Goal: Contribute content

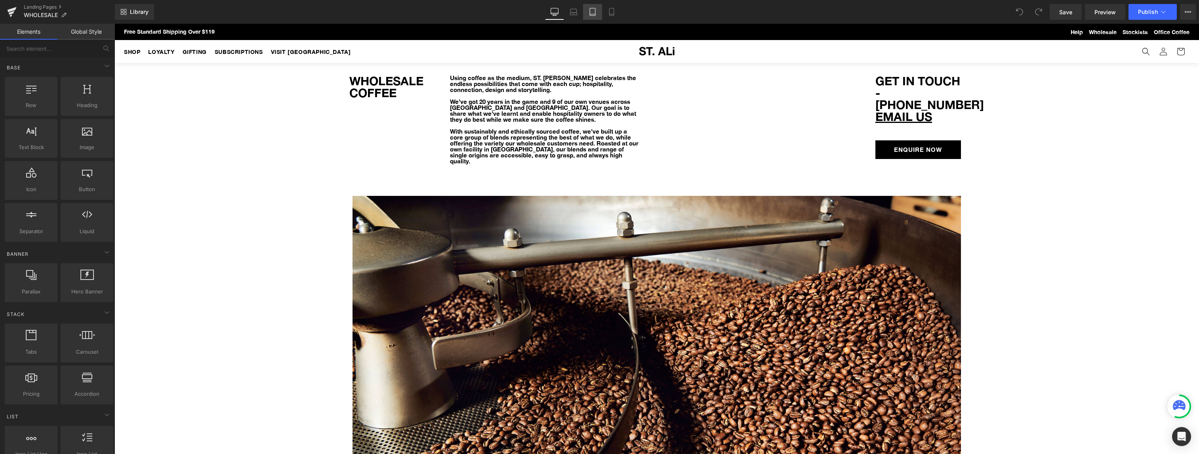
click at [595, 11] on icon at bounding box center [593, 12] width 8 height 8
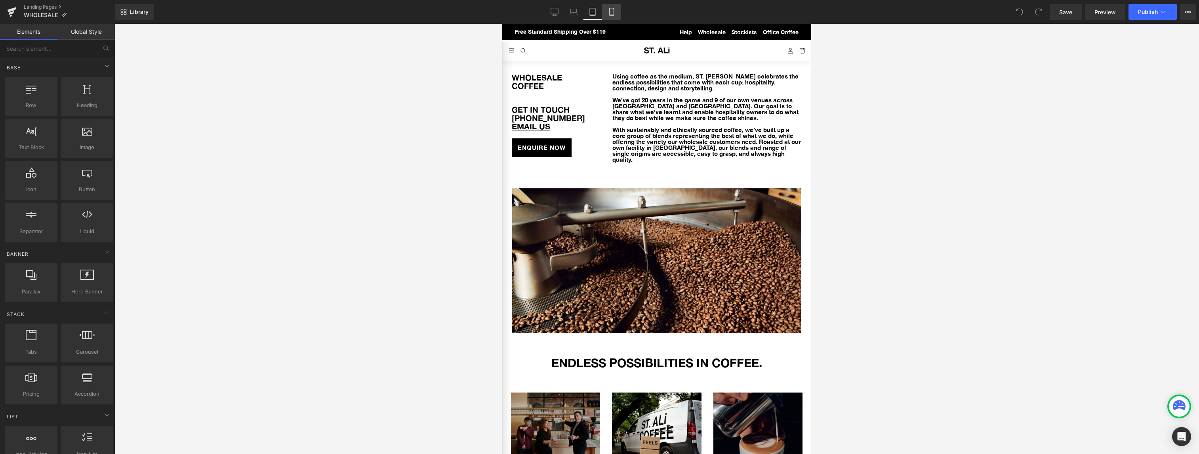
click at [613, 10] on icon at bounding box center [612, 12] width 8 height 8
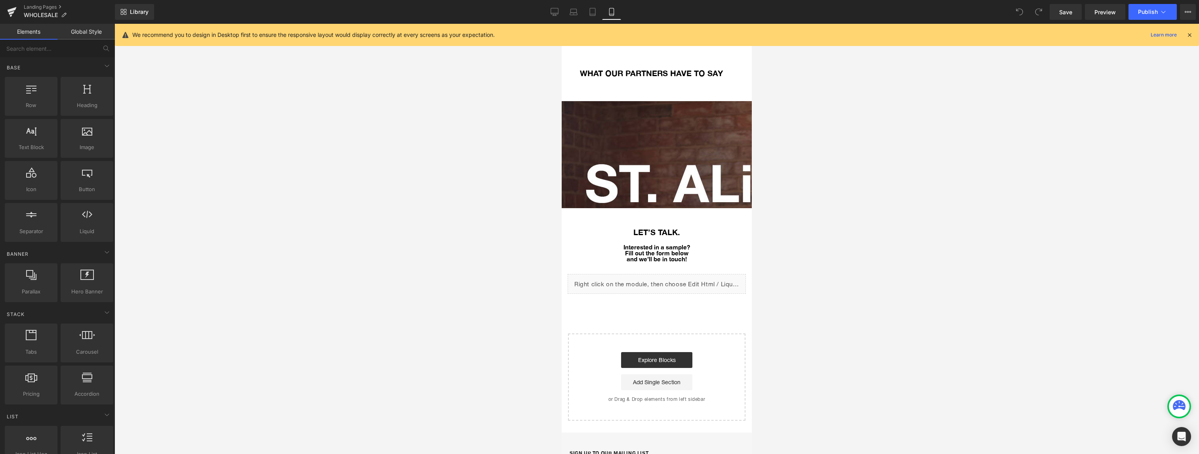
scroll to position [1309, 0]
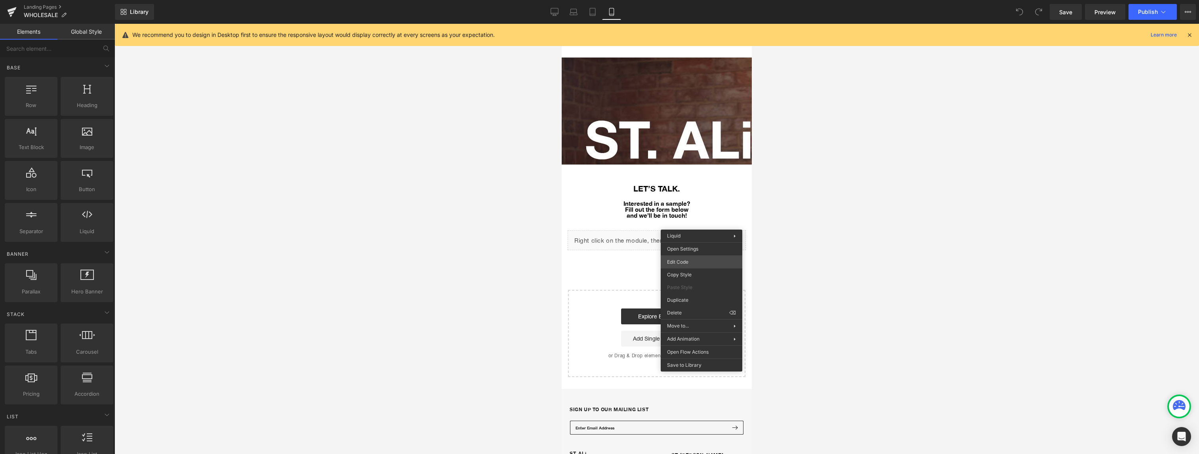
click at [694, 0] on div "You are previewing how the will restyle your page. You can not edit Elements in…" at bounding box center [599, 0] width 1199 height 0
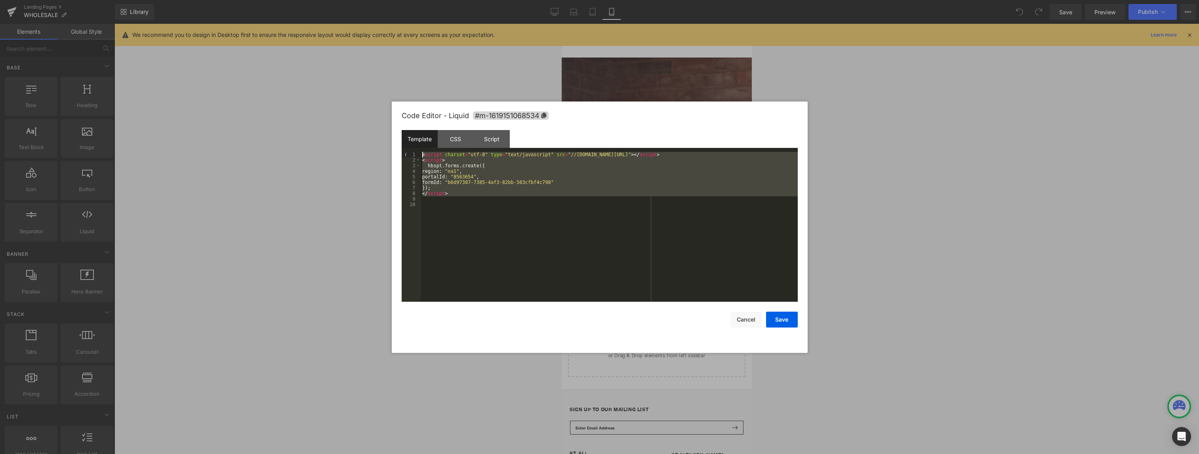
drag, startPoint x: 465, startPoint y: 201, endPoint x: 414, endPoint y: 149, distance: 73.1
click at [414, 149] on div "Template CSS Script Data 1 2 3 4 5 6 7 8 9 10 < script charset = "utf-8" type =…" at bounding box center [600, 216] width 396 height 172
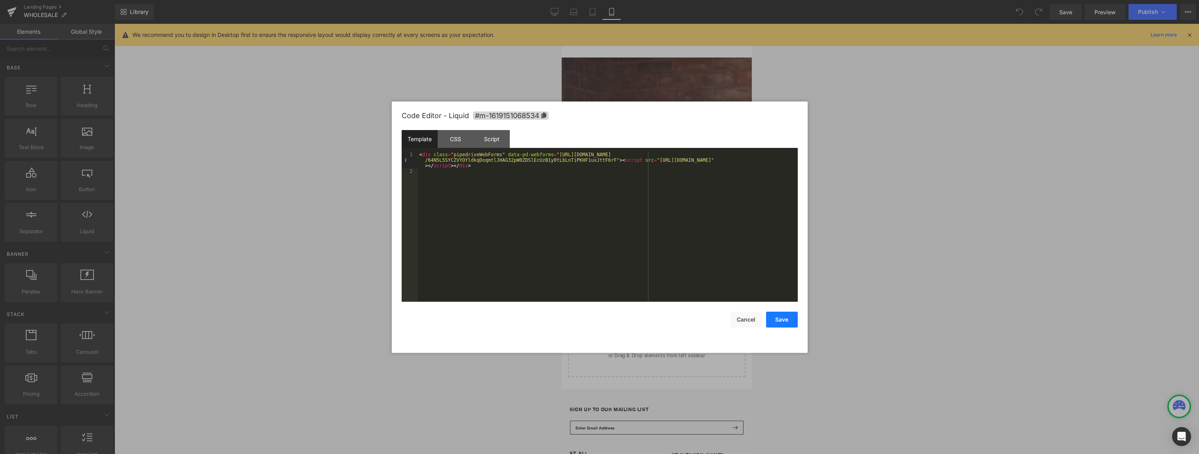
click at [779, 319] on button "Save" at bounding box center [782, 319] width 32 height 16
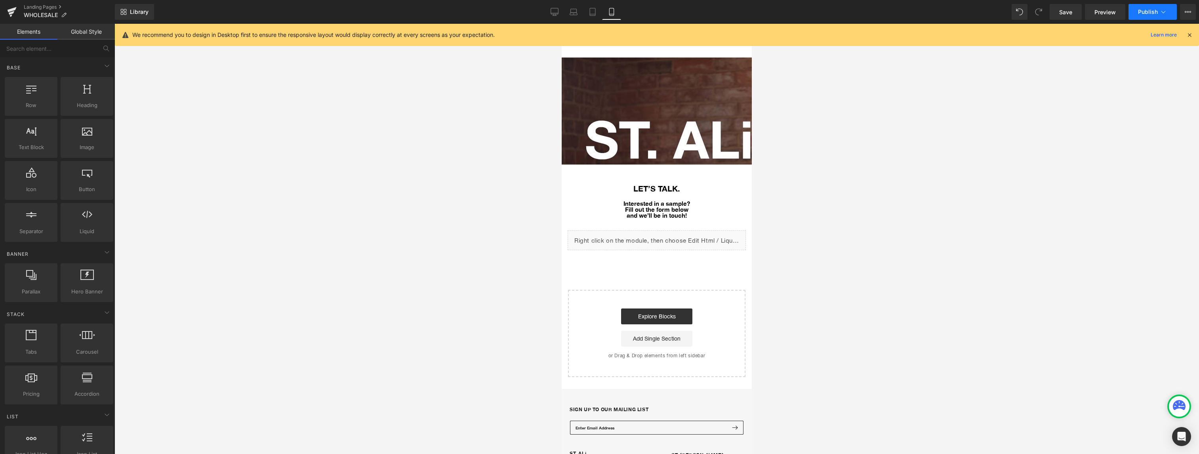
click at [1153, 11] on span "Publish" at bounding box center [1148, 12] width 20 height 6
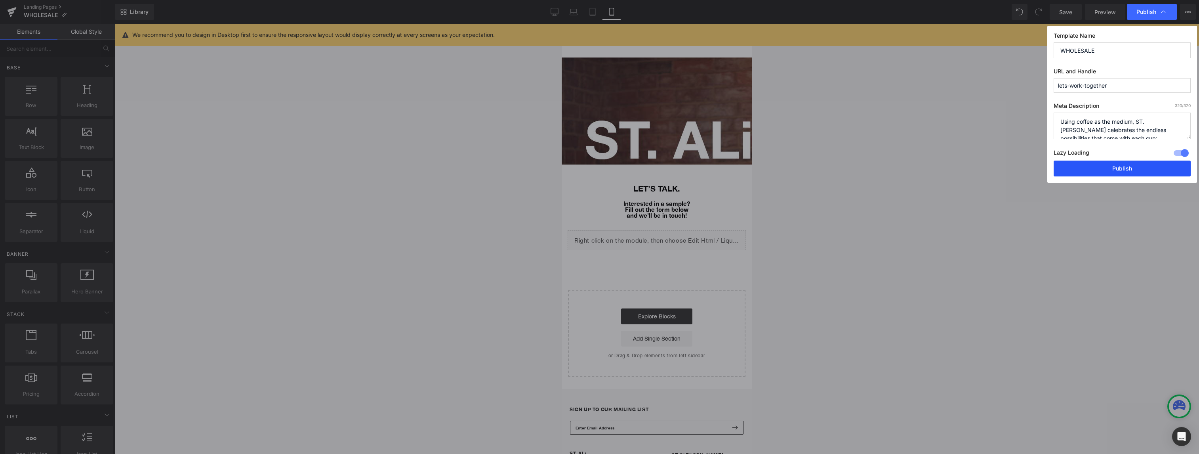
click at [1100, 168] on button "Publish" at bounding box center [1122, 168] width 137 height 16
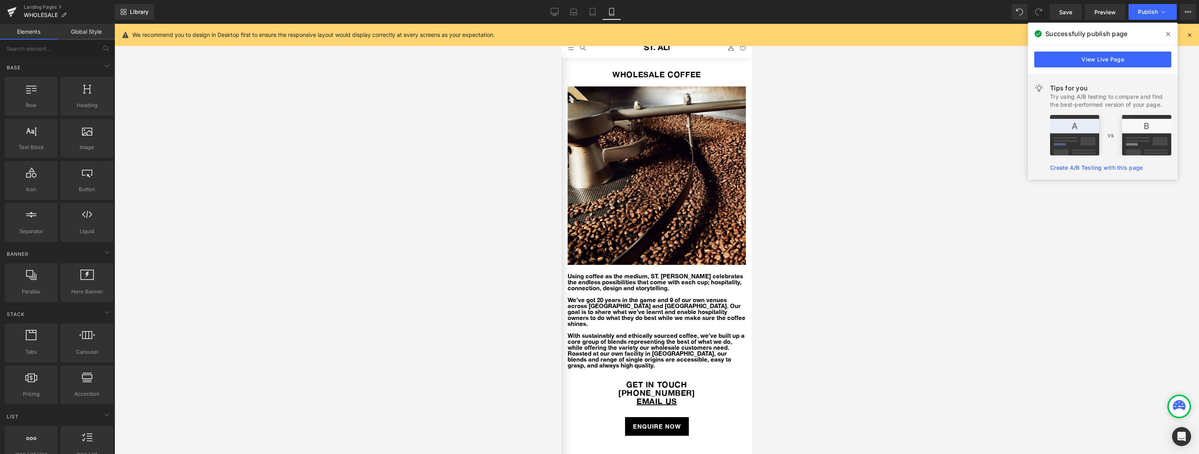
click at [812, 240] on div at bounding box center [657, 239] width 1085 height 430
click at [883, 189] on div at bounding box center [657, 239] width 1085 height 430
click at [906, 151] on div at bounding box center [657, 239] width 1085 height 430
click at [948, 122] on div at bounding box center [657, 239] width 1085 height 430
click at [1191, 35] on icon at bounding box center [1189, 34] width 7 height 7
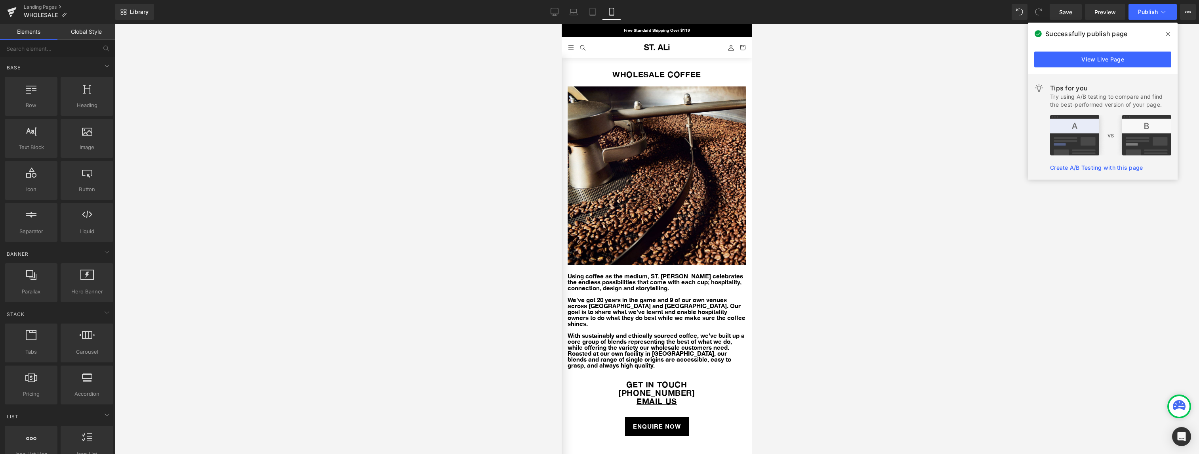
click at [1164, 34] on span at bounding box center [1168, 34] width 13 height 13
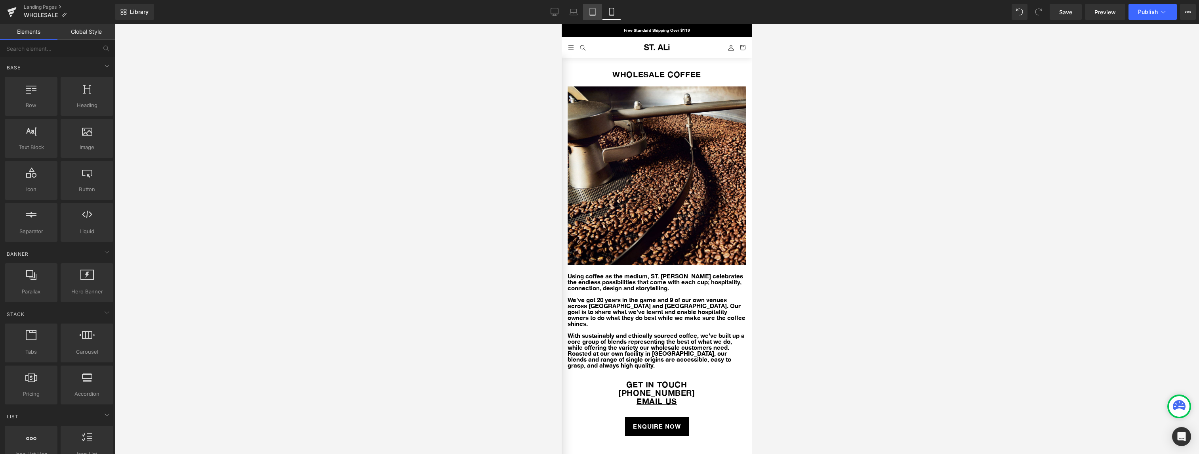
click at [593, 10] on icon at bounding box center [593, 12] width 8 height 8
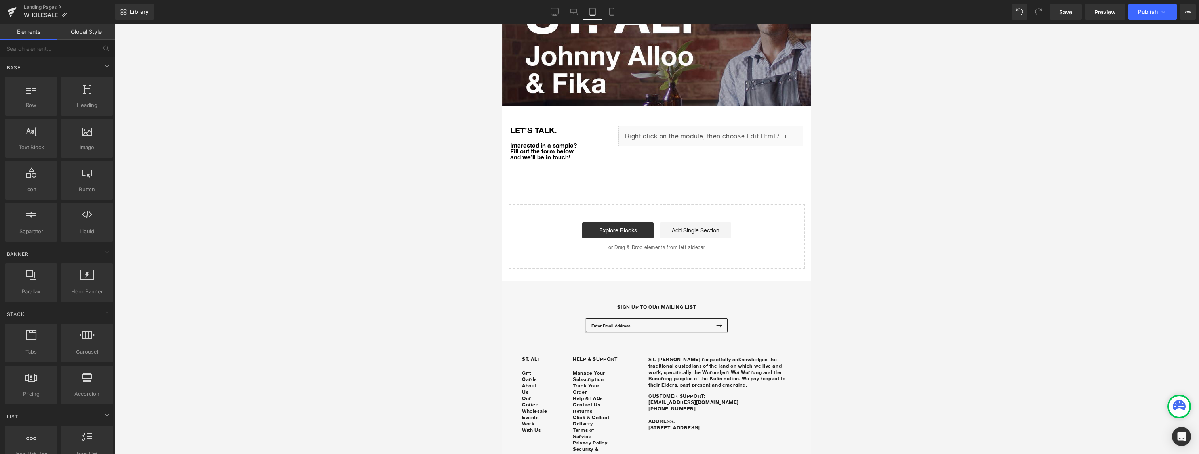
scroll to position [750, 0]
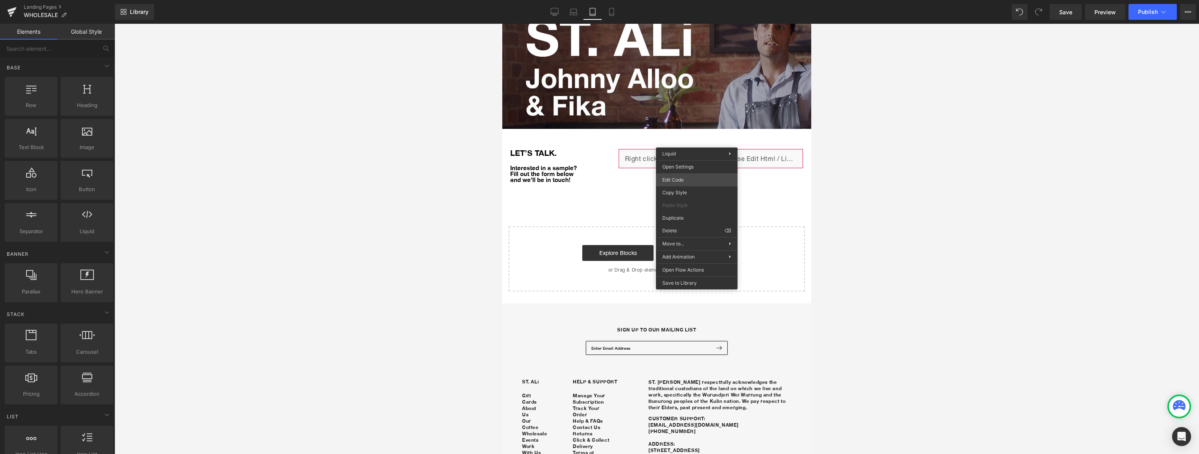
click at [686, 0] on div "You are previewing how the will restyle your page. You can not edit Elements in…" at bounding box center [599, 0] width 1199 height 0
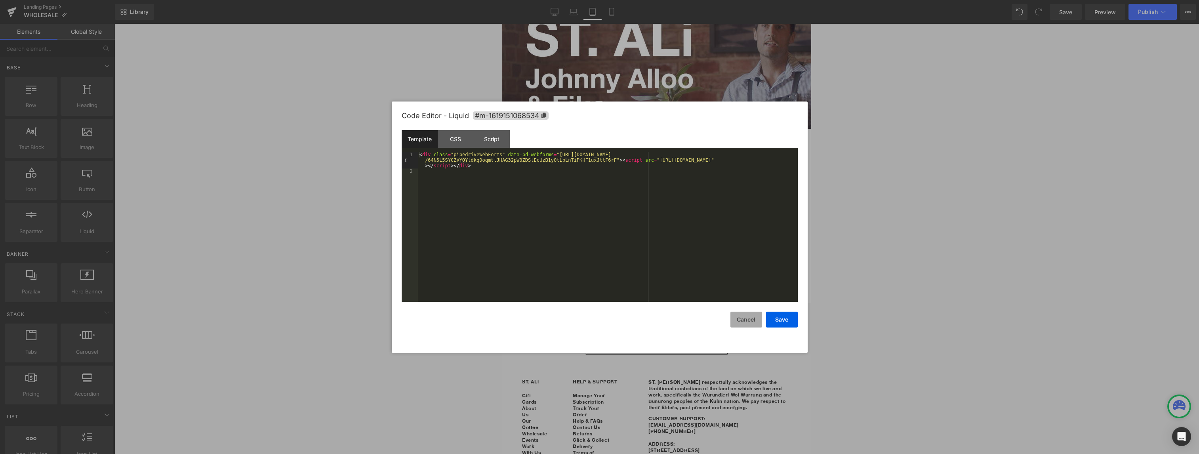
click at [747, 319] on button "Cancel" at bounding box center [747, 319] width 32 height 16
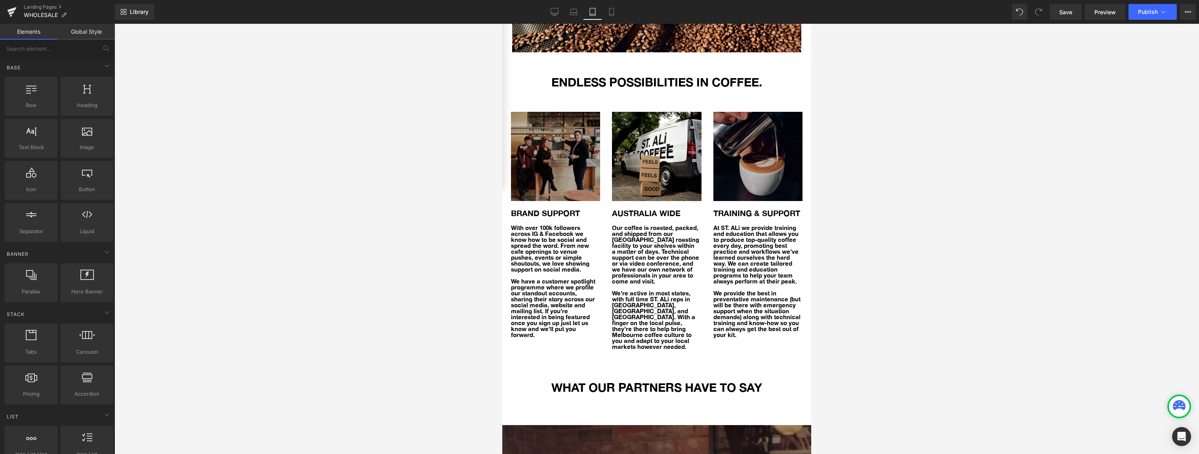
scroll to position [0, 0]
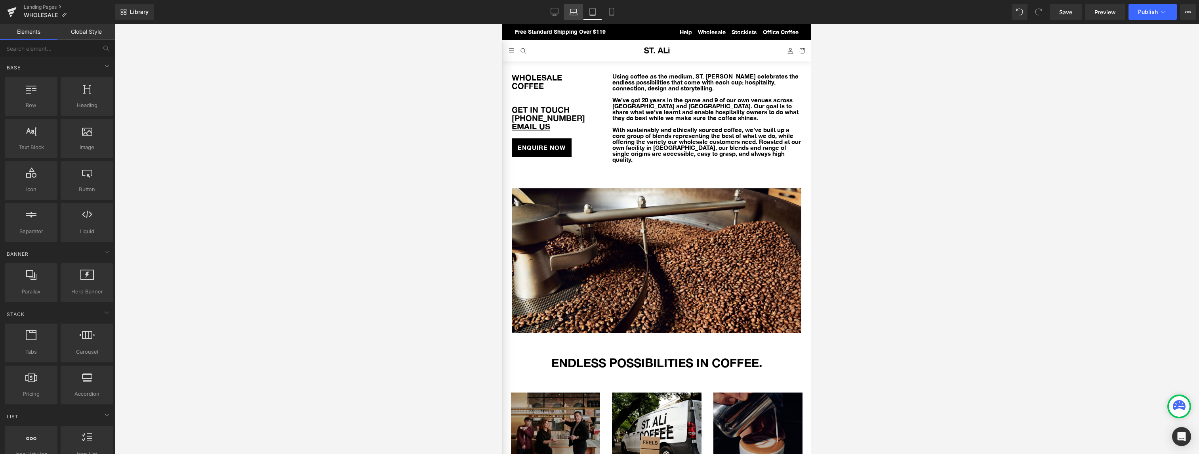
click at [571, 13] on icon at bounding box center [574, 14] width 8 height 2
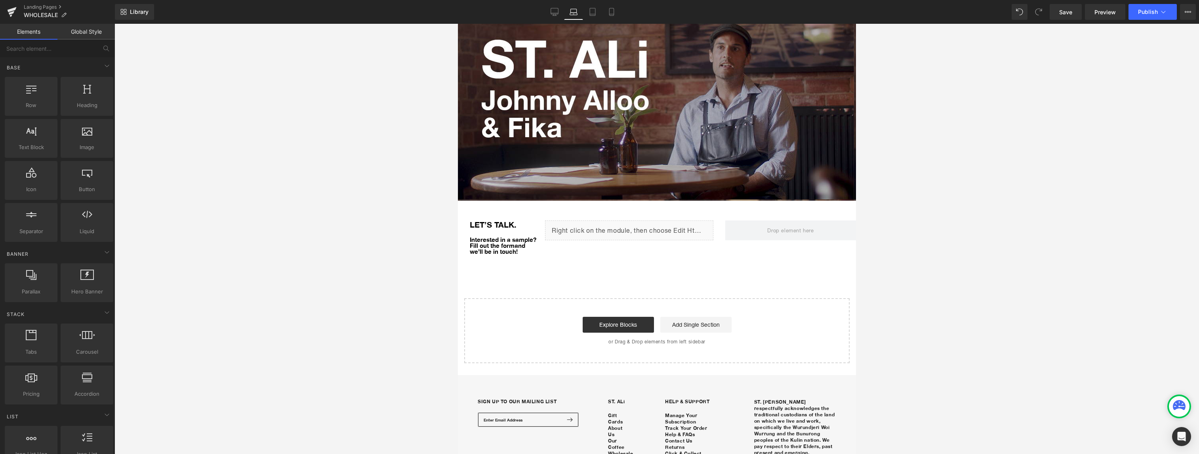
scroll to position [811, 0]
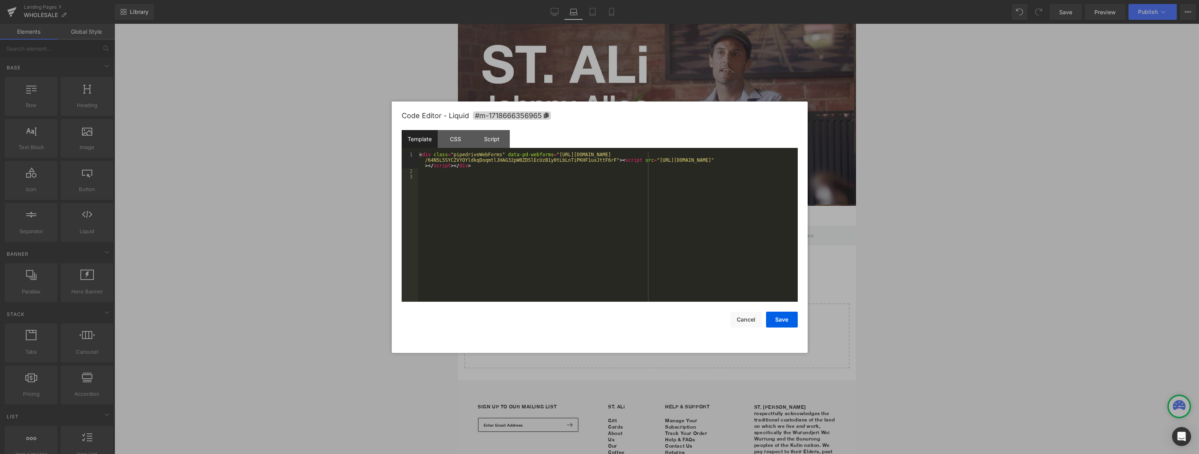
click at [575, 0] on div "You are previewing how the will restyle your page. You can not edit Elements in…" at bounding box center [599, 0] width 1199 height 0
click at [749, 321] on button "Cancel" at bounding box center [747, 319] width 32 height 16
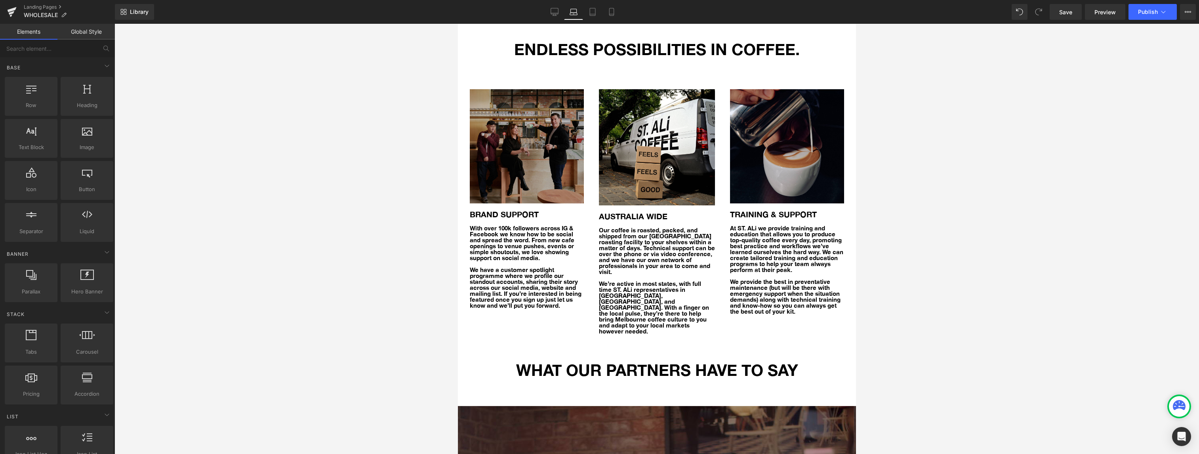
scroll to position [0, 0]
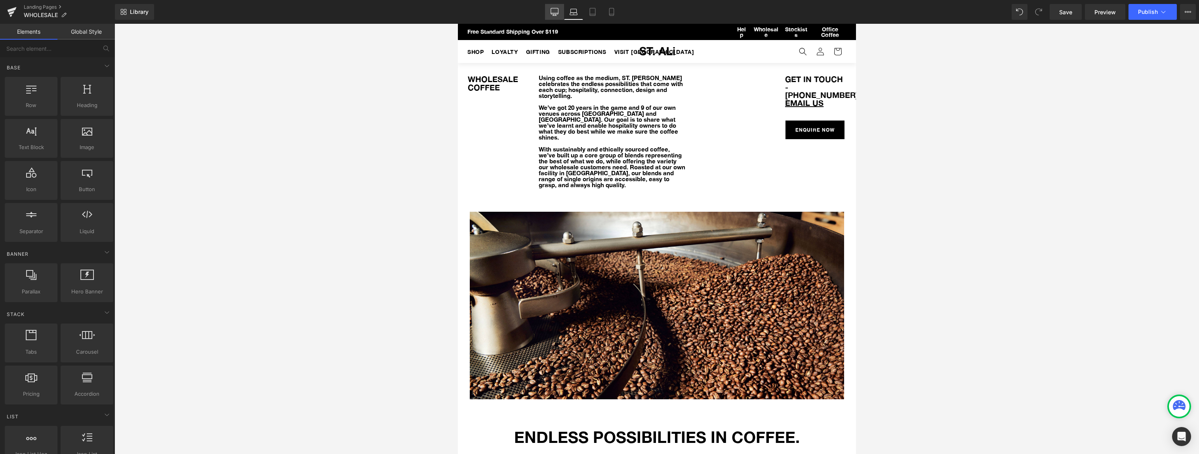
click at [557, 12] on icon at bounding box center [555, 12] width 8 height 8
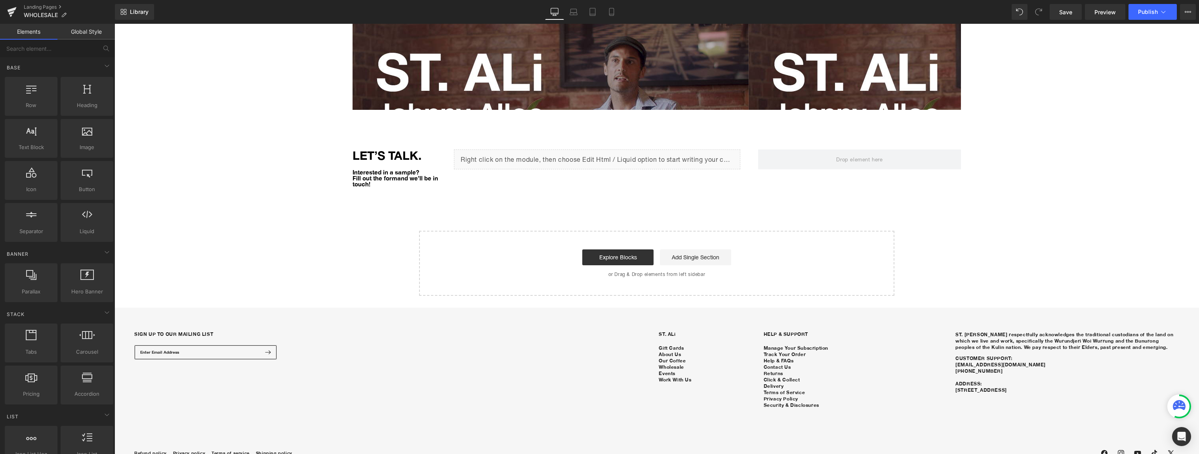
scroll to position [1191, 0]
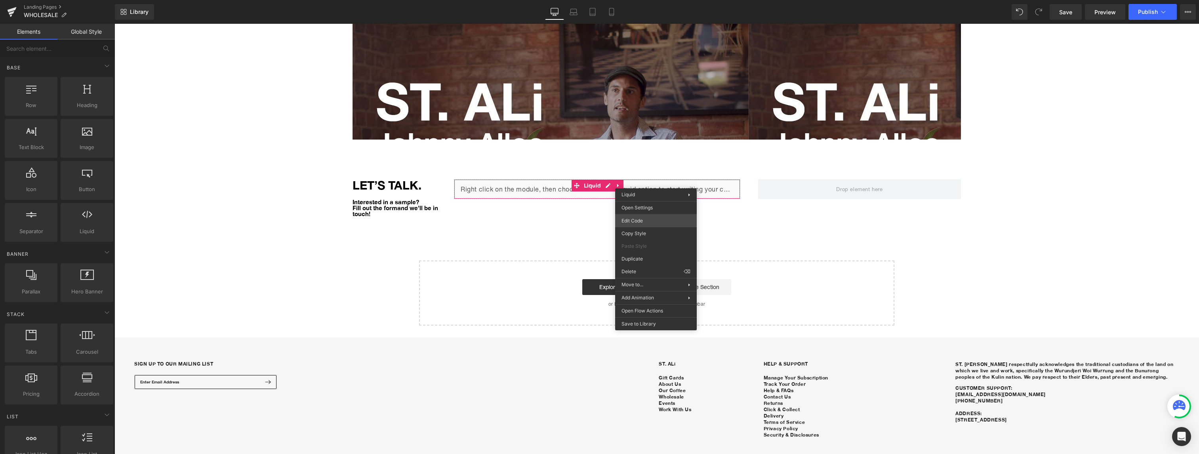
click at [649, 0] on div "You are previewing how the will restyle your page. You can not edit Elements in…" at bounding box center [599, 0] width 1199 height 0
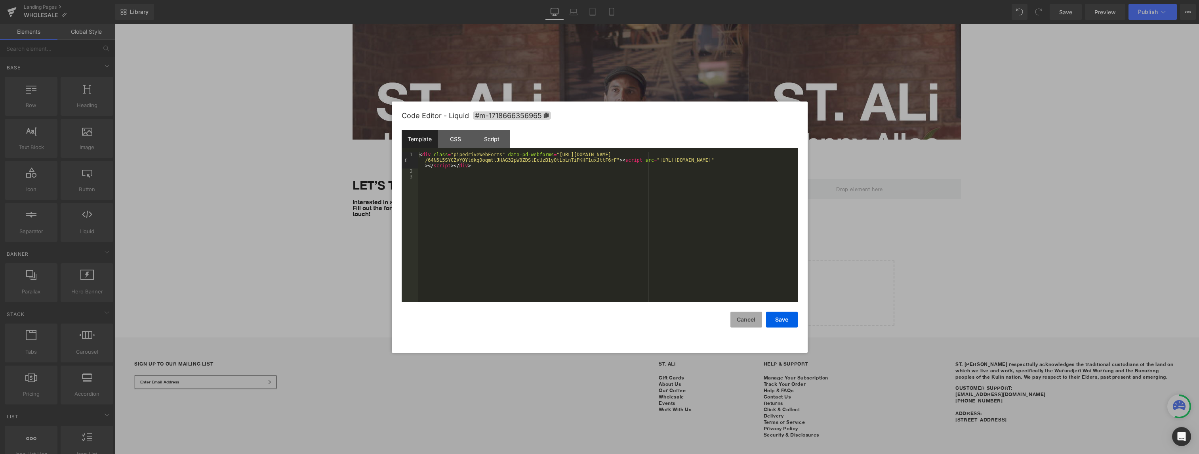
click at [748, 319] on button "Cancel" at bounding box center [747, 319] width 32 height 16
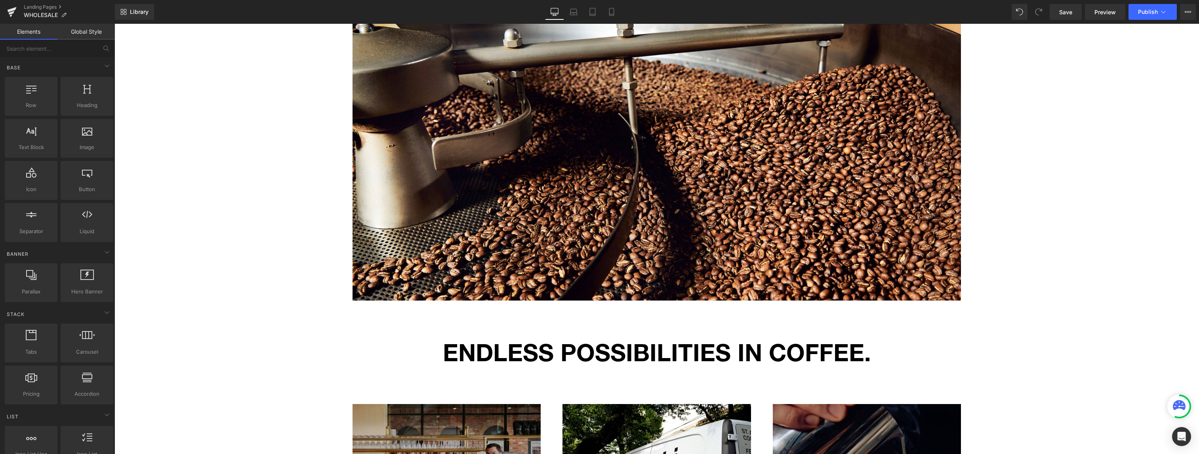
scroll to position [0, 0]
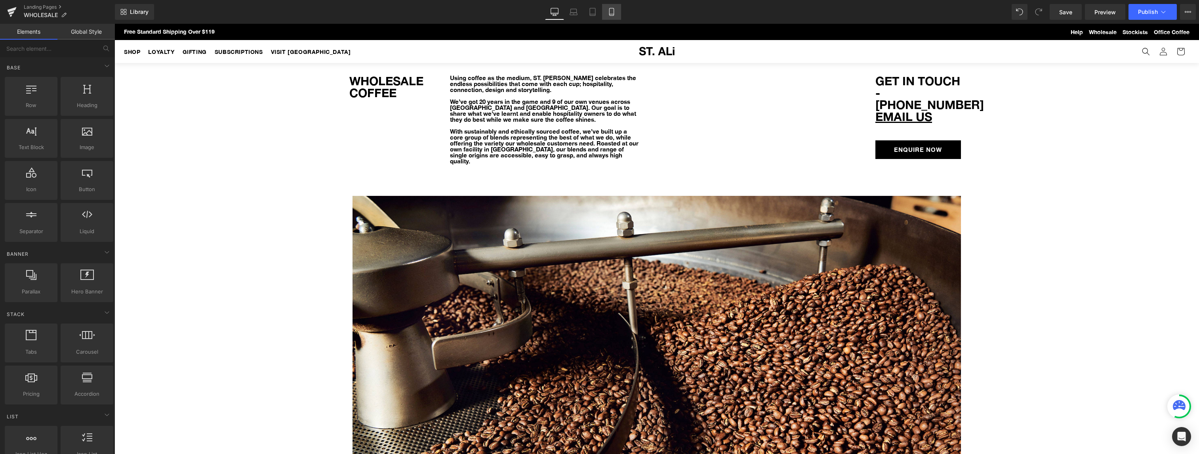
drag, startPoint x: 610, startPoint y: 11, endPoint x: 93, endPoint y: 52, distance: 518.6
click at [610, 11] on icon at bounding box center [612, 12] width 8 height 8
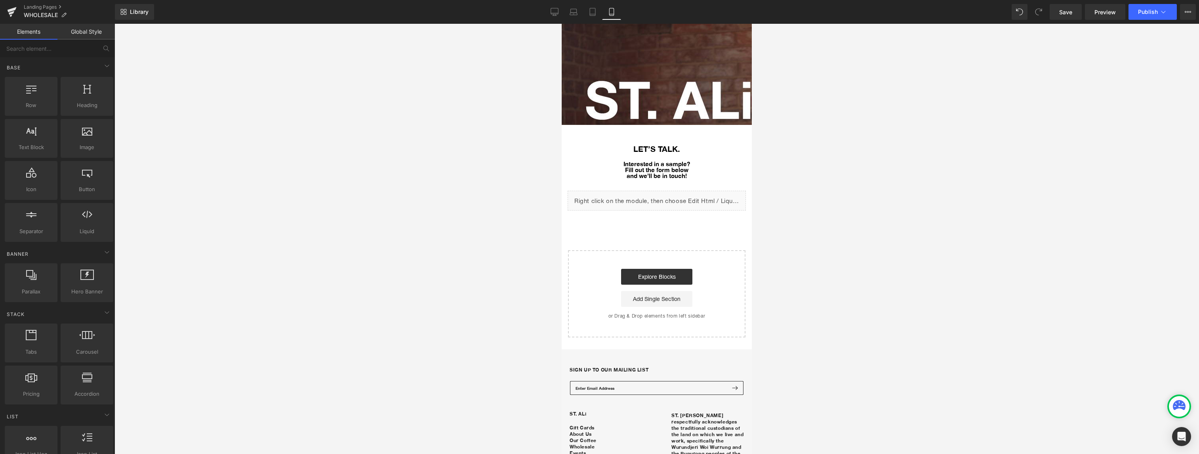
scroll to position [1319, 0]
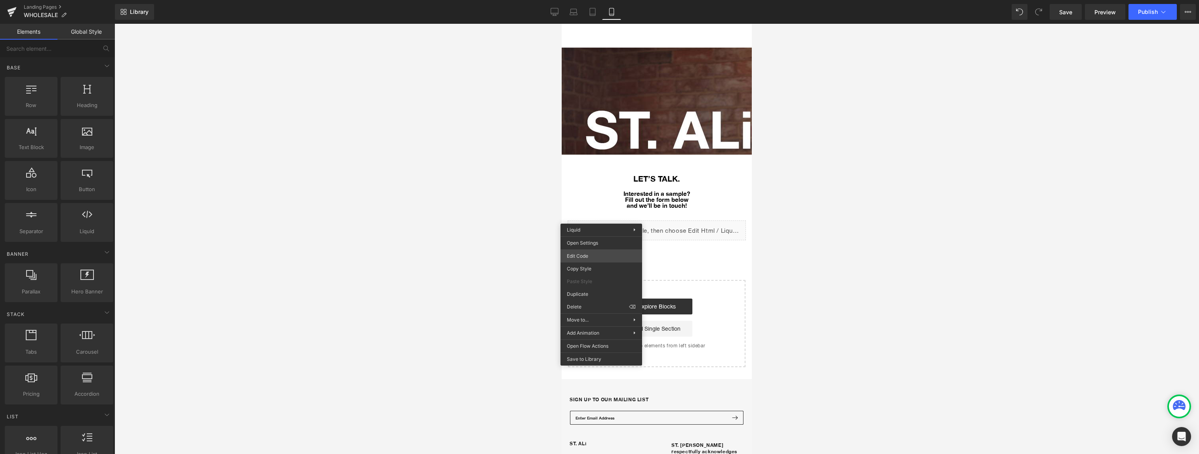
click at [591, 0] on div "You are previewing how the will restyle your page. You can not edit Elements in…" at bounding box center [599, 0] width 1199 height 0
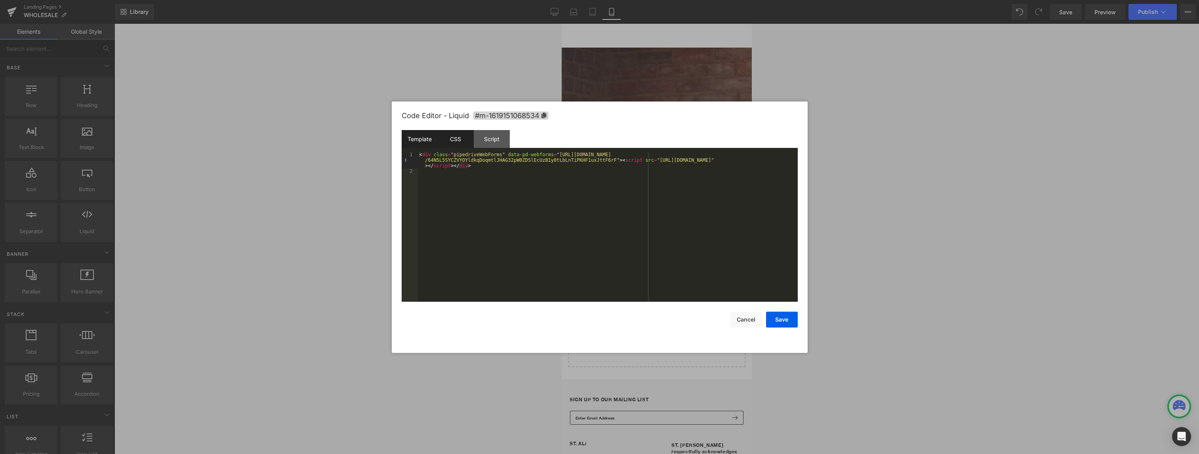
click at [457, 139] on div "CSS" at bounding box center [456, 139] width 36 height 18
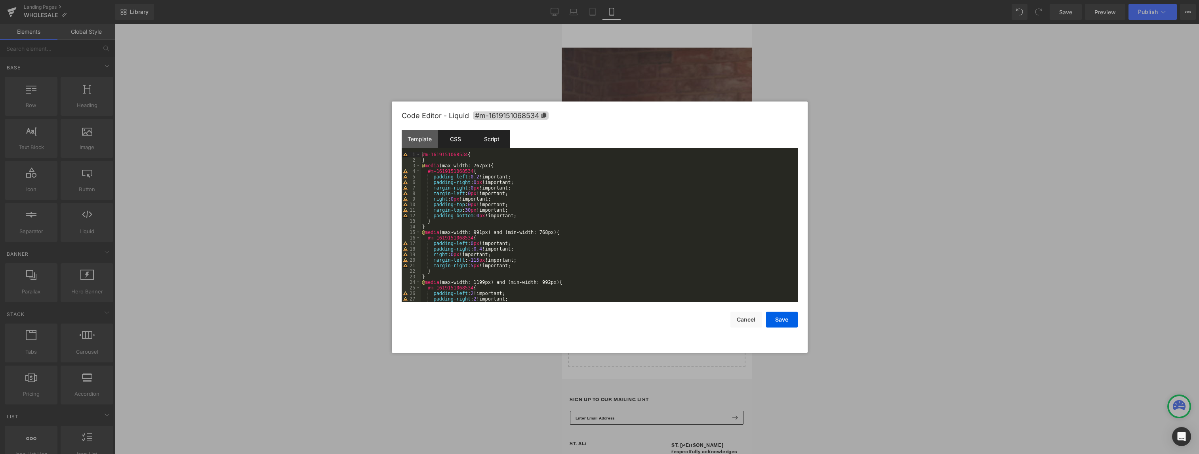
click at [489, 141] on div "Script" at bounding box center [492, 139] width 36 height 18
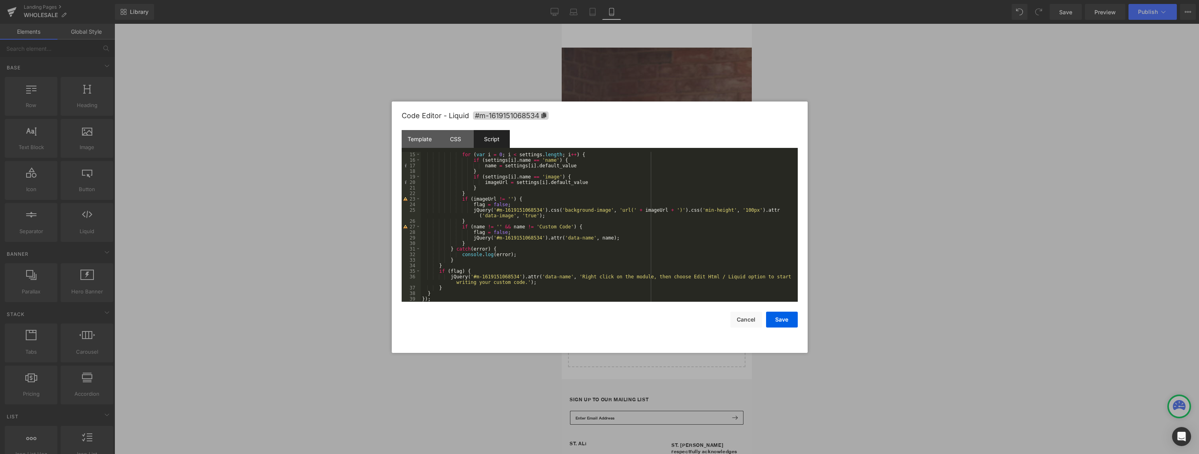
scroll to position [78, 0]
click at [746, 320] on button "Cancel" at bounding box center [747, 319] width 32 height 16
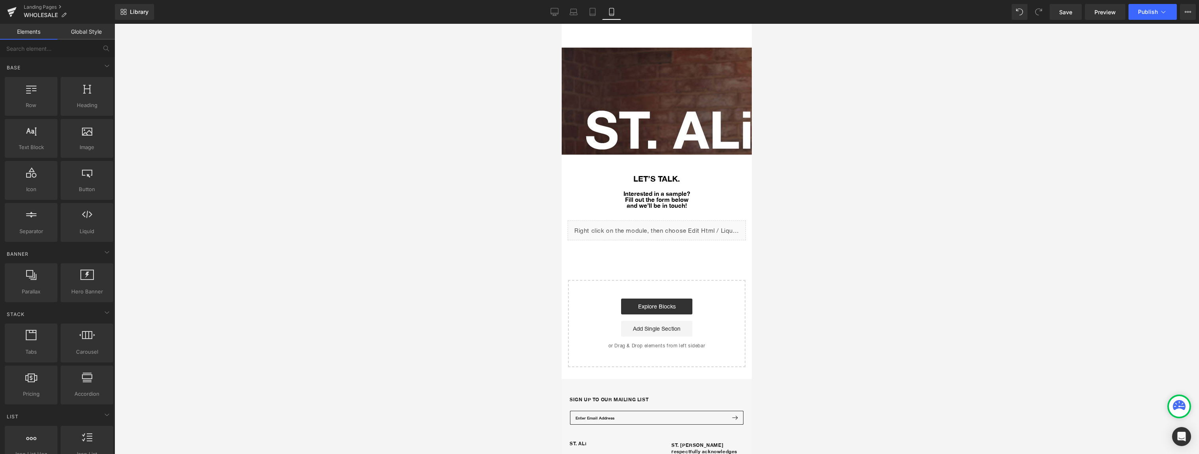
click at [894, 314] on div at bounding box center [657, 239] width 1085 height 430
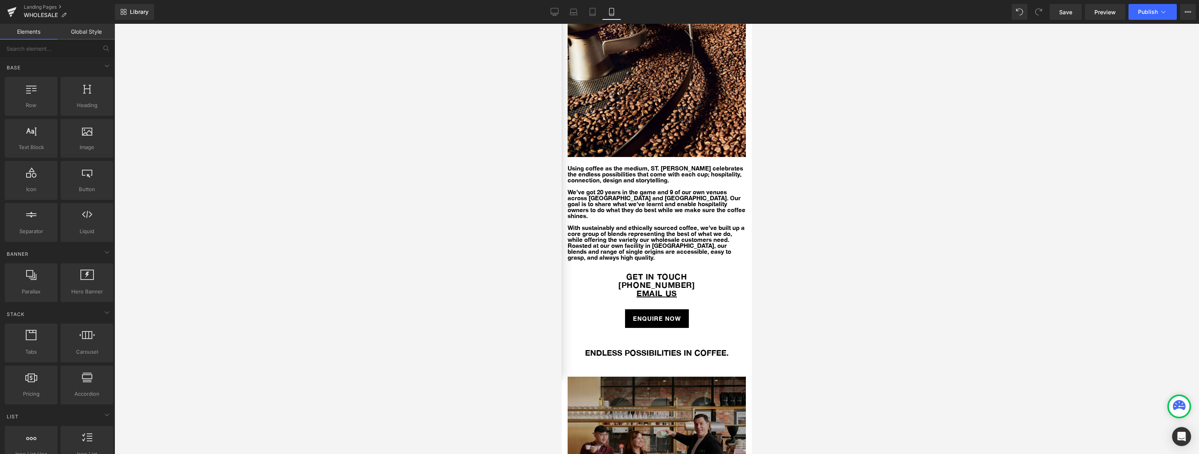
scroll to position [0, 0]
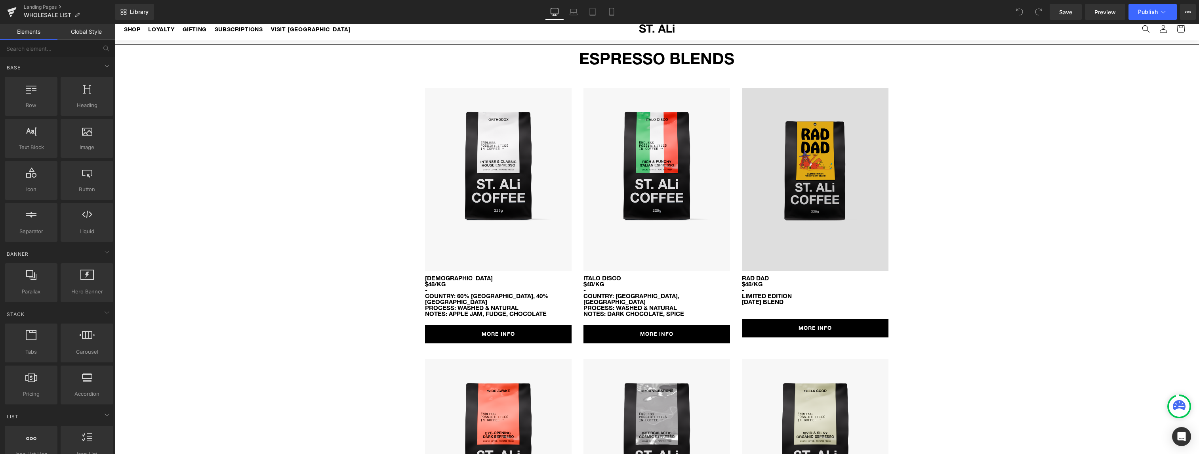
scroll to position [22, 0]
click at [819, 172] on img at bounding box center [815, 179] width 147 height 183
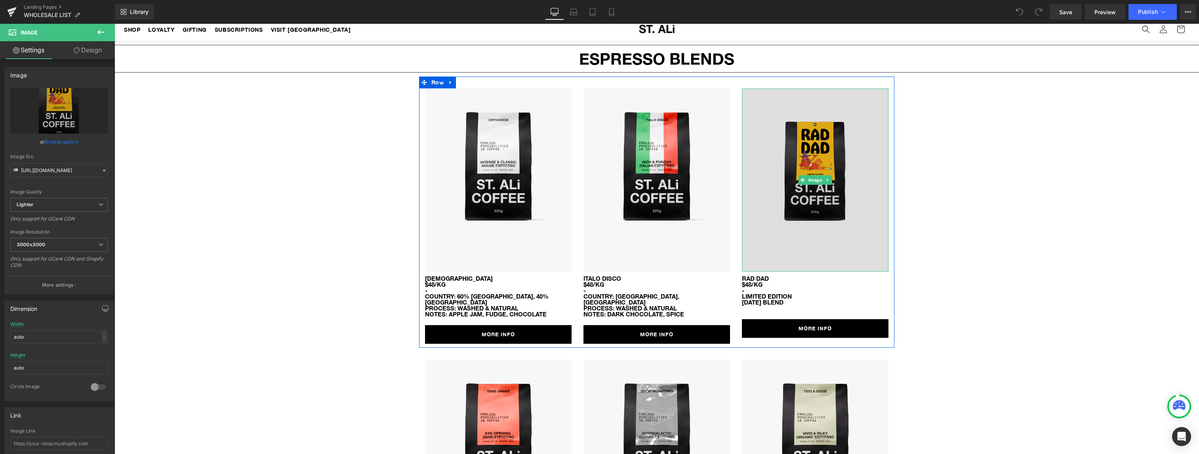
click at [829, 157] on img at bounding box center [815, 179] width 147 height 183
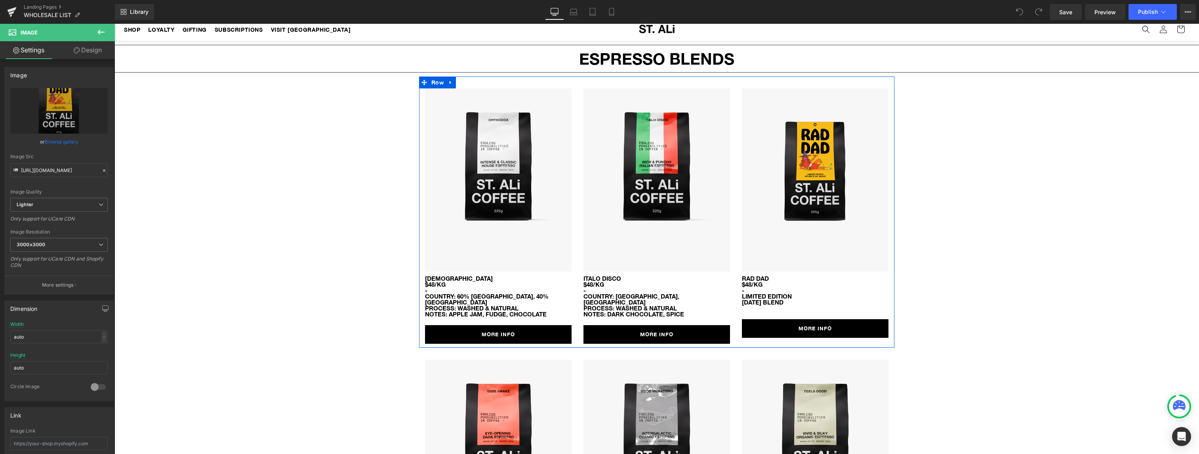
click at [736, 190] on div "Image RAD DAD $48/kg Text Block - LIMITED EDITION FATHER'S DAY BLEND Text Block…" at bounding box center [815, 212] width 158 height 249
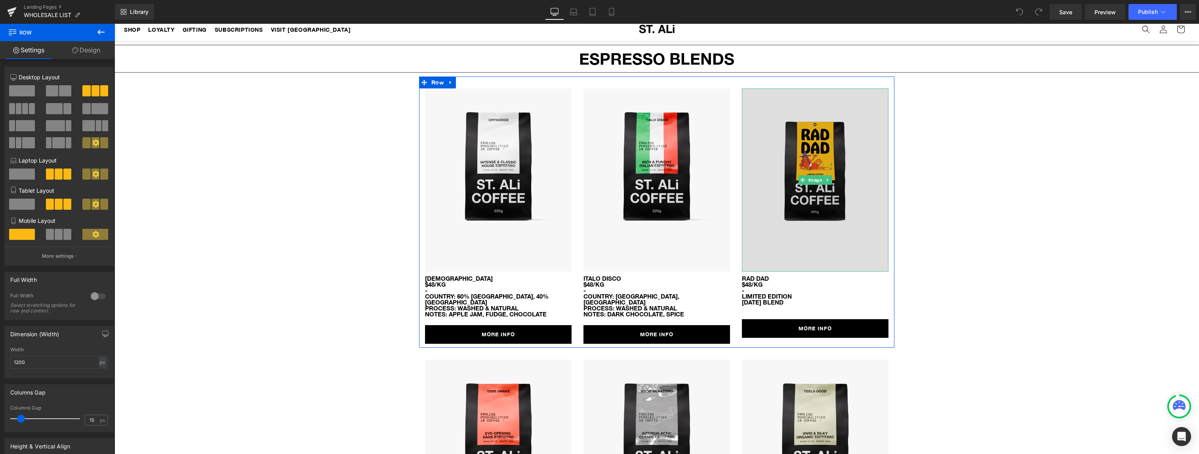
click at [881, 137] on img at bounding box center [815, 179] width 147 height 183
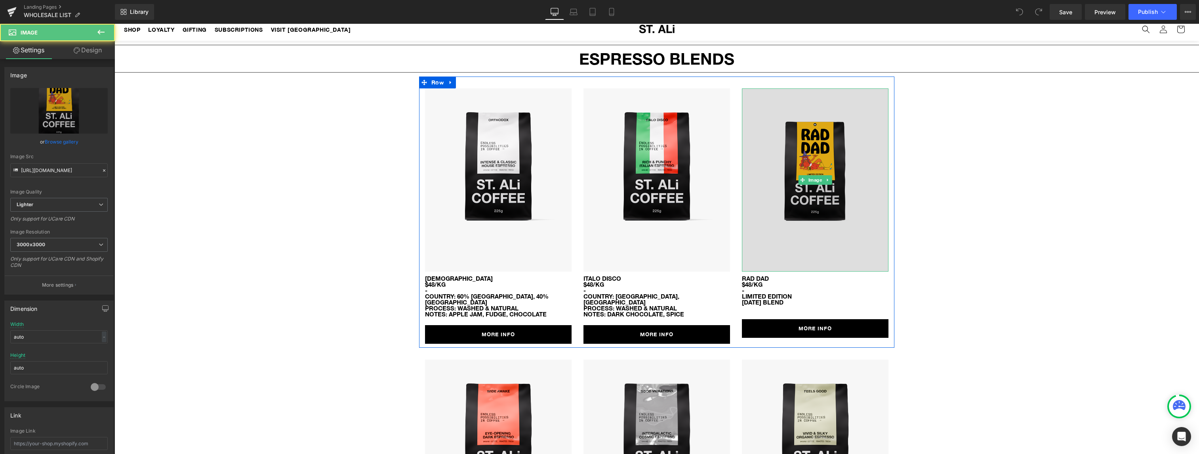
click at [875, 130] on img at bounding box center [815, 179] width 147 height 183
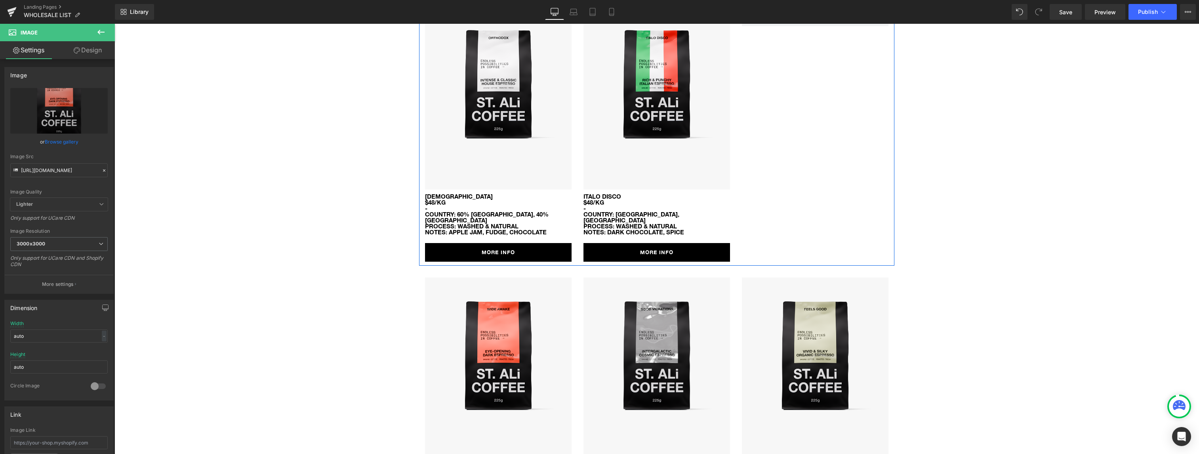
scroll to position [105, 0]
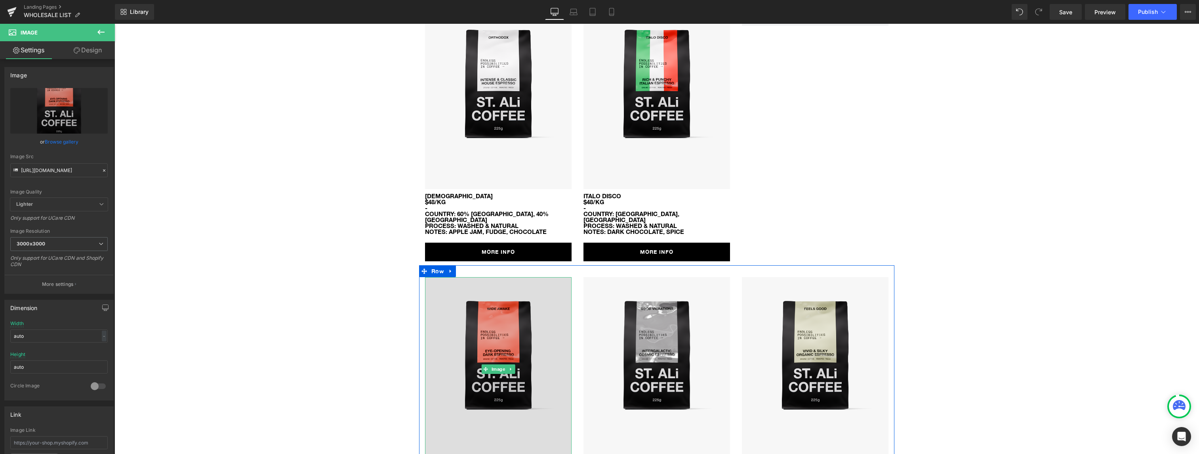
click at [450, 295] on img at bounding box center [498, 368] width 147 height 183
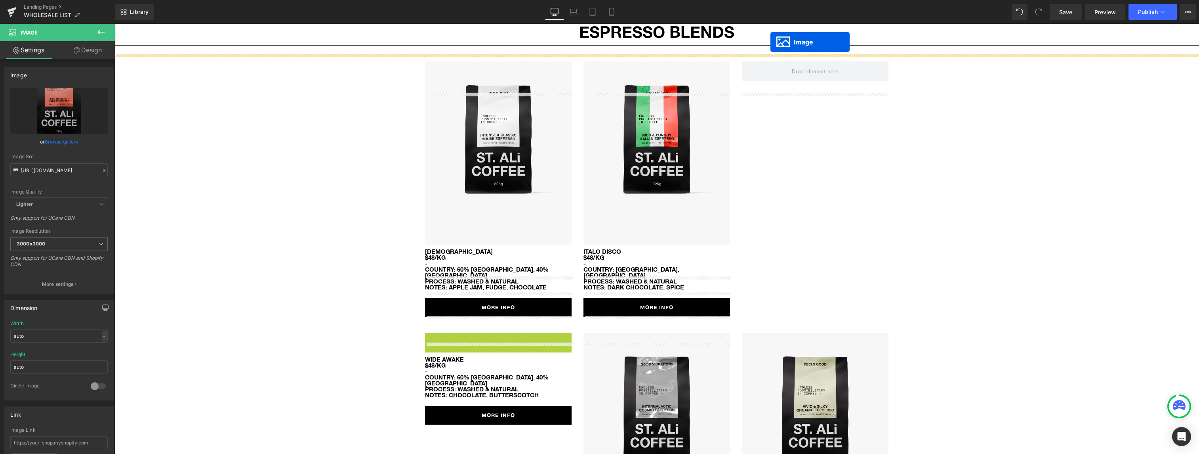
scroll to position [0, 0]
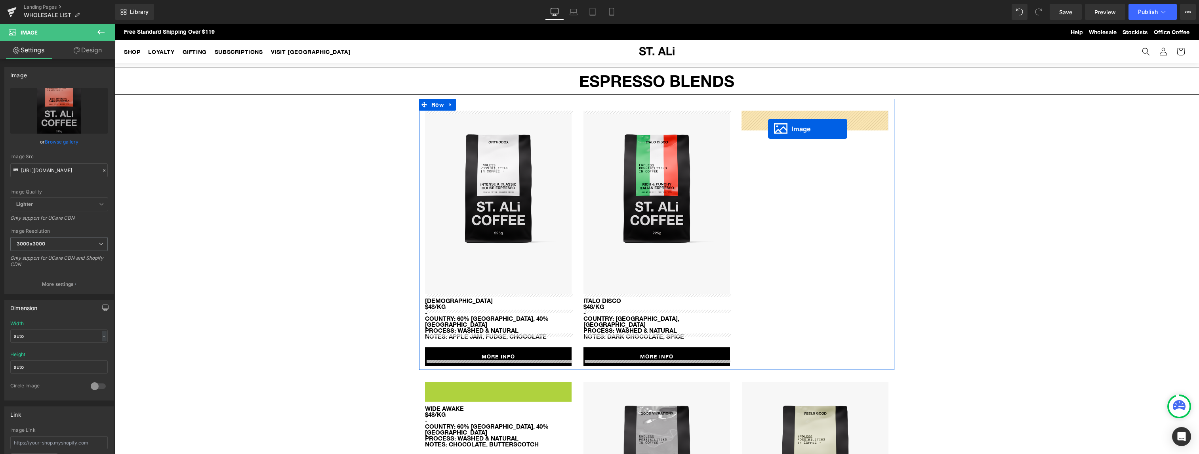
drag, startPoint x: 485, startPoint y: 361, endPoint x: 768, endPoint y: 129, distance: 366.5
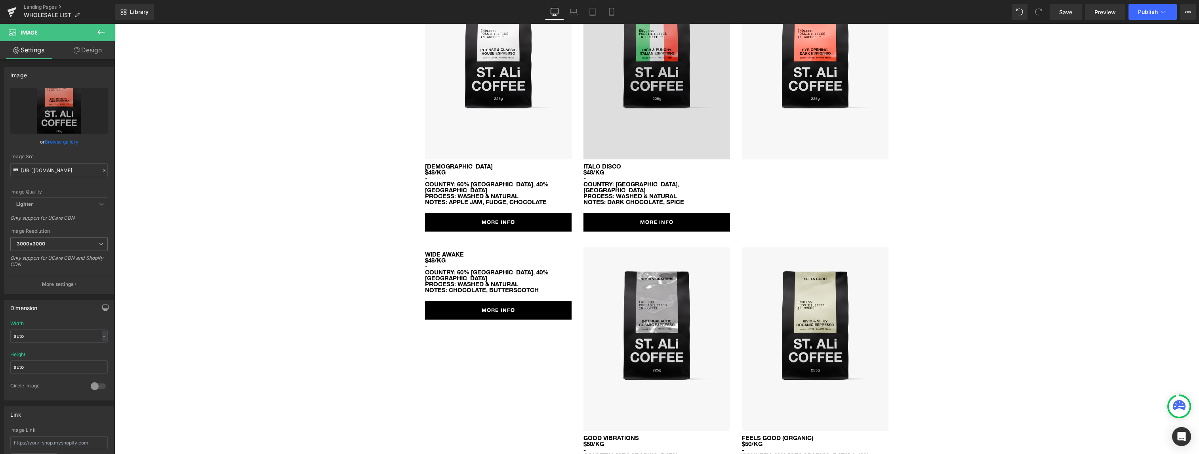
scroll to position [149, 0]
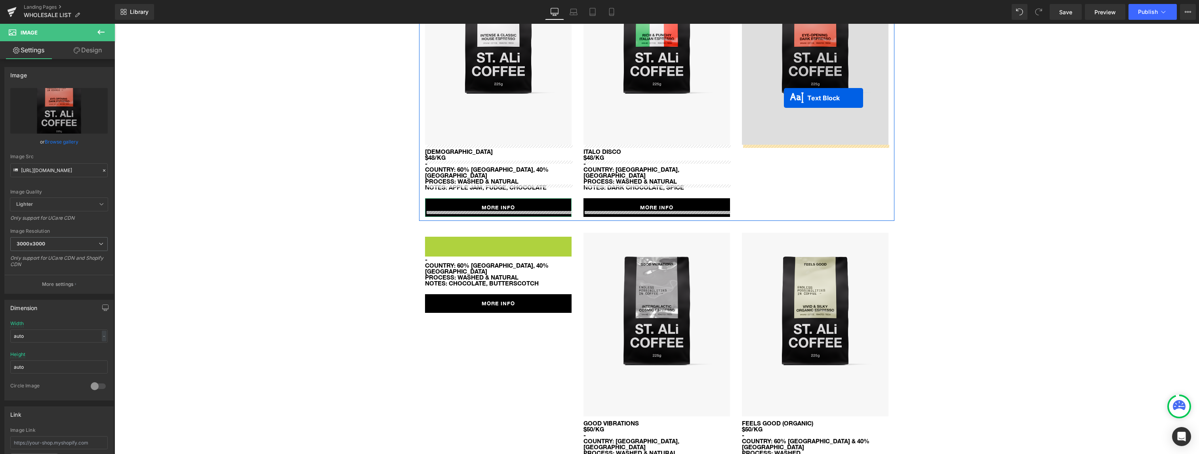
drag, startPoint x: 475, startPoint y: 236, endPoint x: 783, endPoint y: 99, distance: 337.4
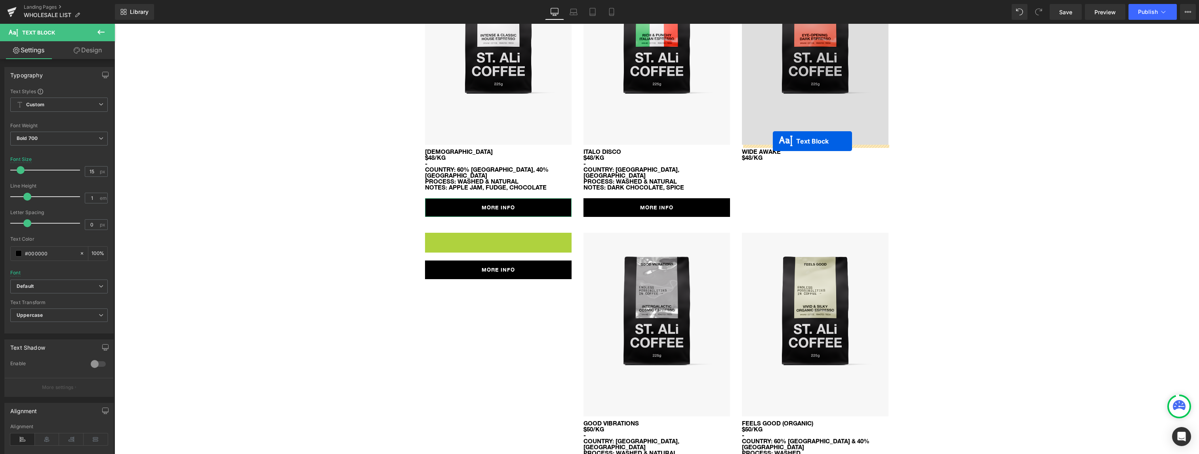
drag, startPoint x: 477, startPoint y: 239, endPoint x: 773, endPoint y: 141, distance: 311.3
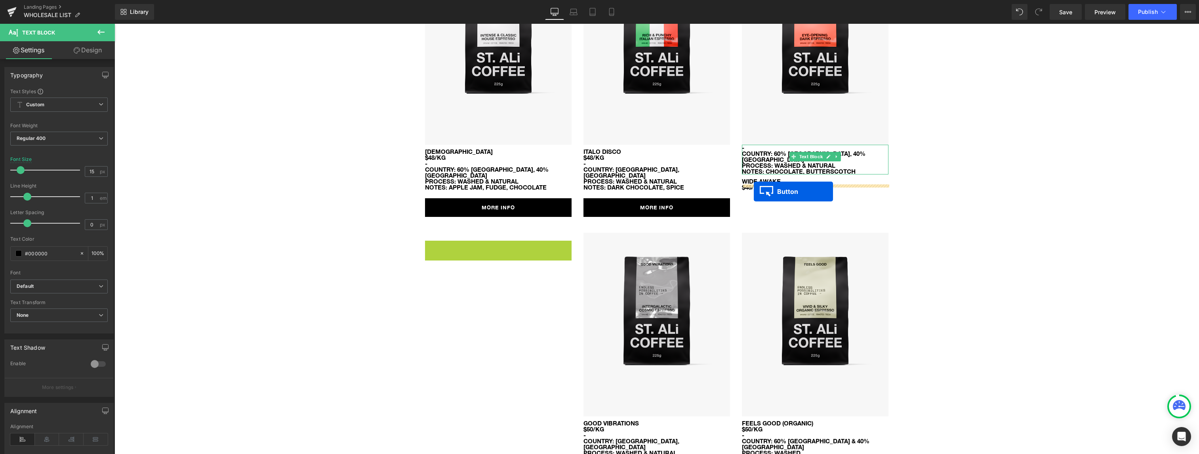
drag, startPoint x: 485, startPoint y: 243, endPoint x: 754, endPoint y: 191, distance: 274.3
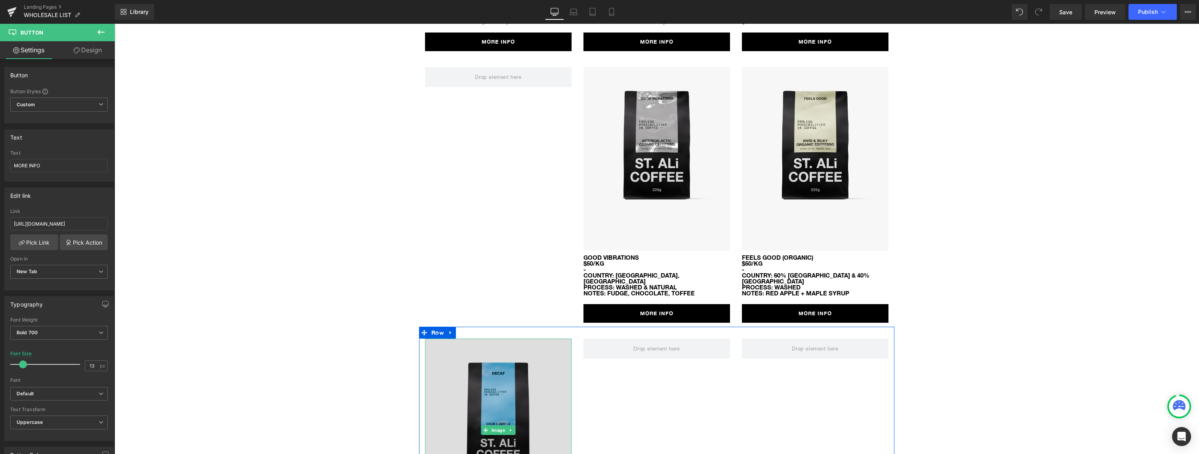
scroll to position [315, 0]
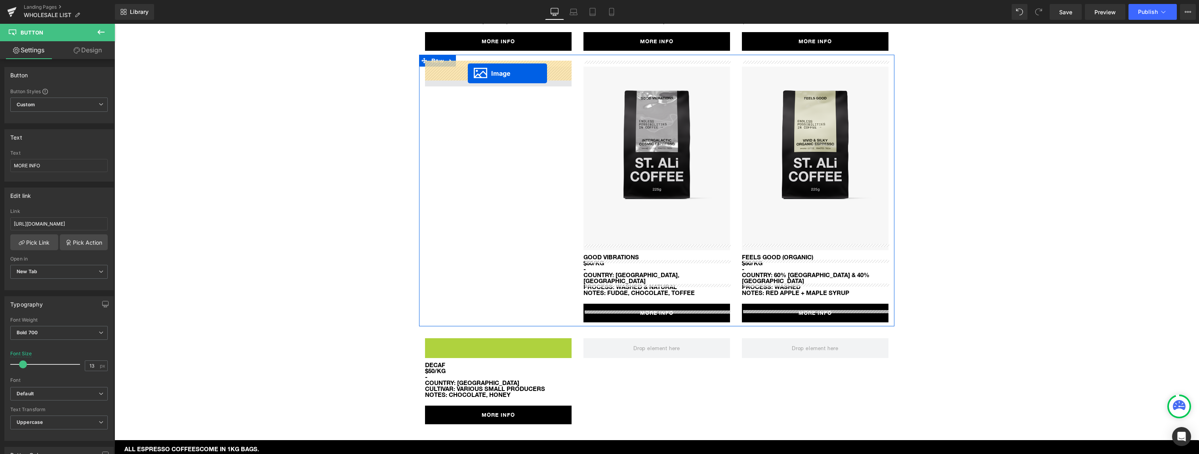
drag, startPoint x: 485, startPoint y: 416, endPoint x: 468, endPoint y: 73, distance: 343.1
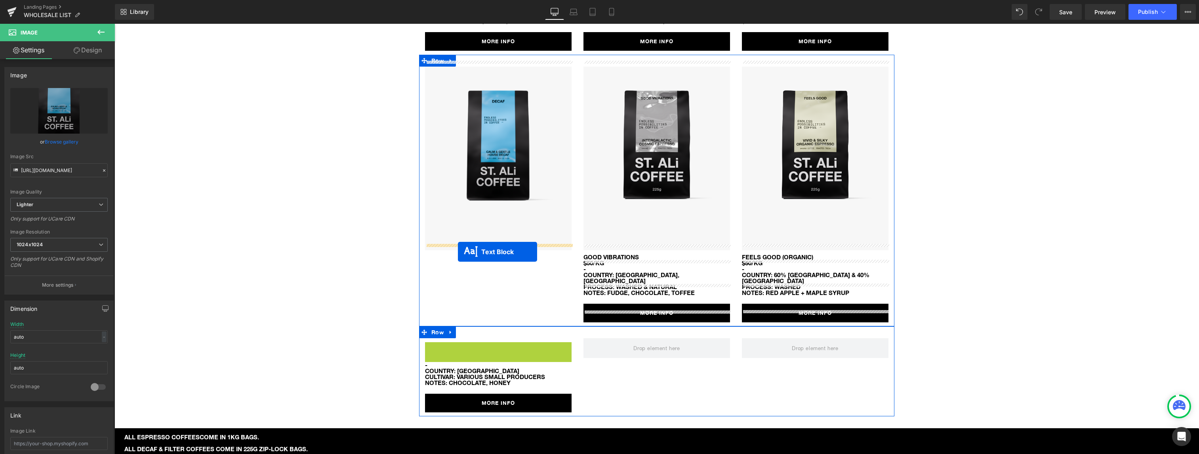
drag, startPoint x: 475, startPoint y: 334, endPoint x: 458, endPoint y: 252, distance: 84.5
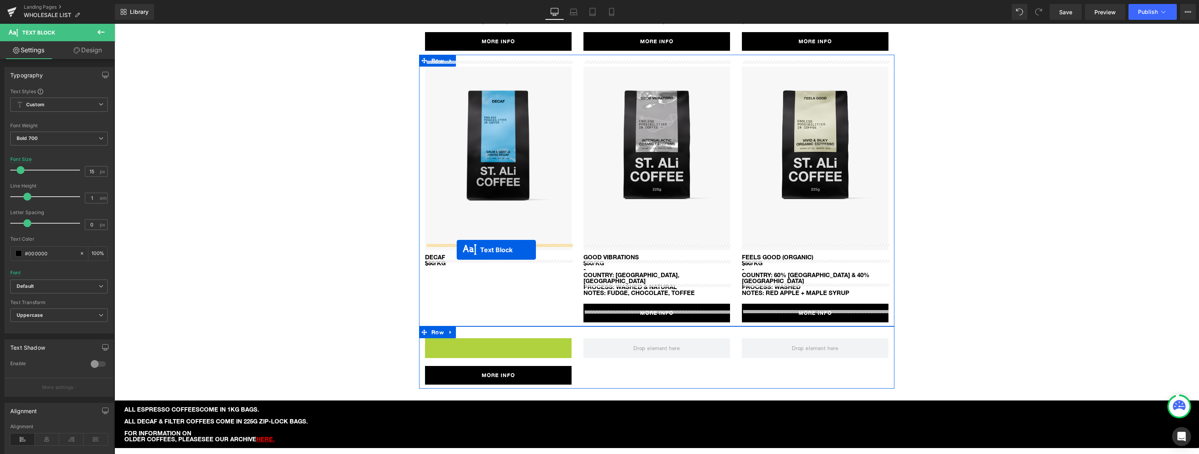
drag, startPoint x: 475, startPoint y: 338, endPoint x: 457, endPoint y: 250, distance: 89.7
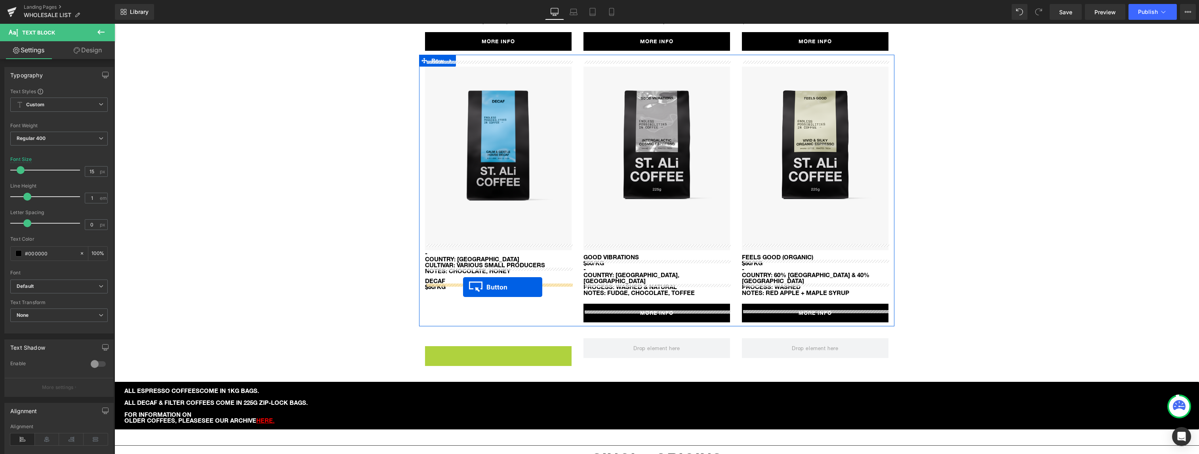
drag, startPoint x: 484, startPoint y: 343, endPoint x: 463, endPoint y: 287, distance: 59.5
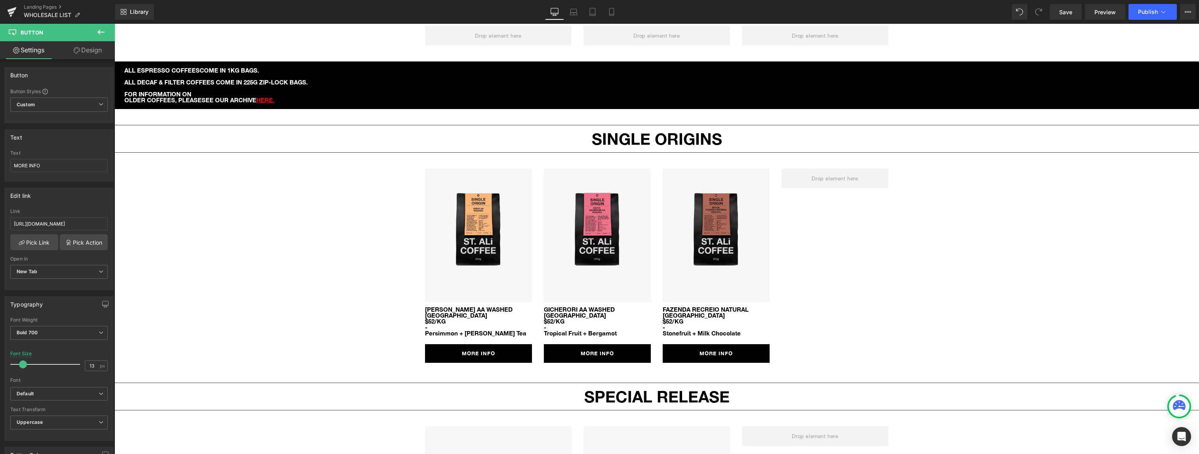
scroll to position [630, 0]
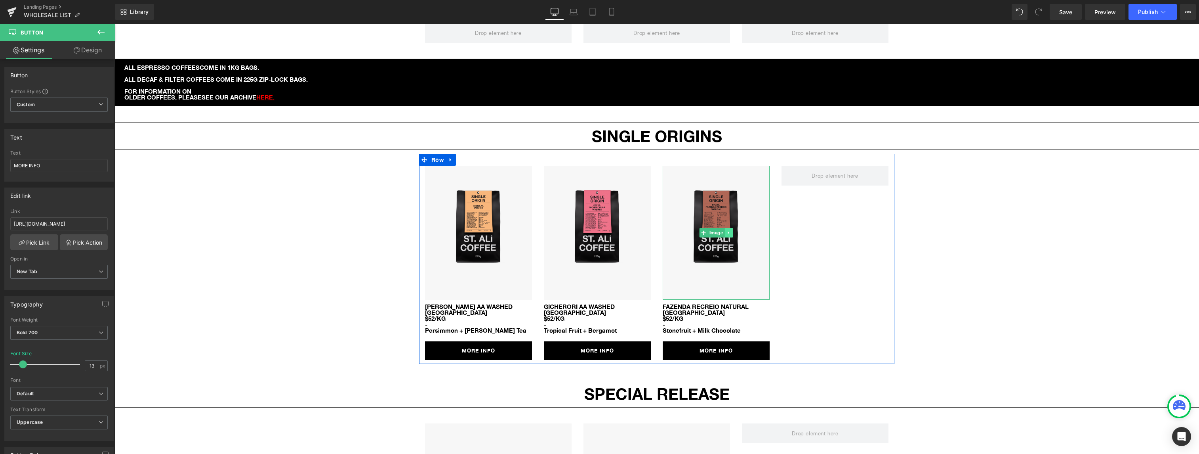
click at [729, 230] on icon at bounding box center [729, 232] width 4 height 5
click at [723, 228] on link at bounding box center [725, 233] width 8 height 10
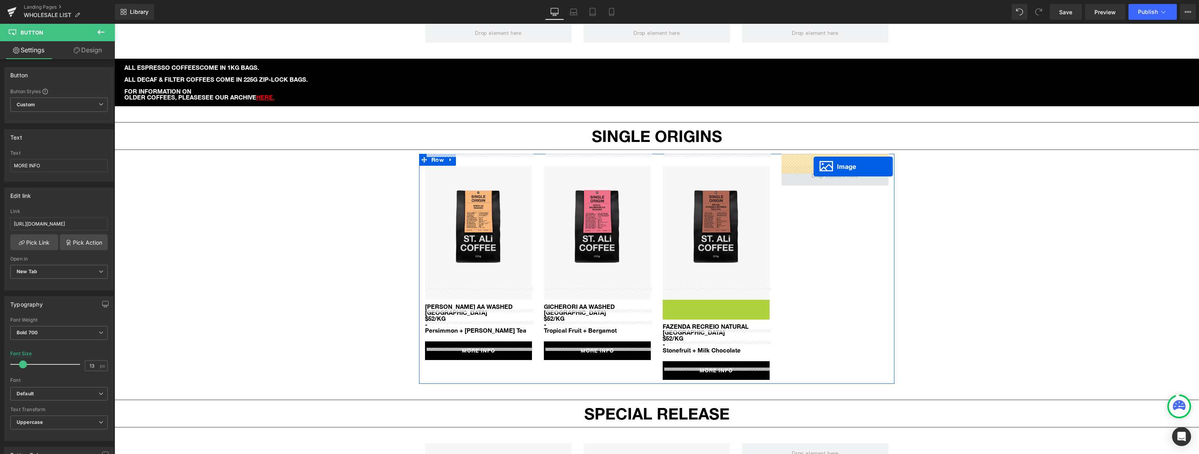
drag, startPoint x: 702, startPoint y: 353, endPoint x: 814, endPoint y: 166, distance: 217.2
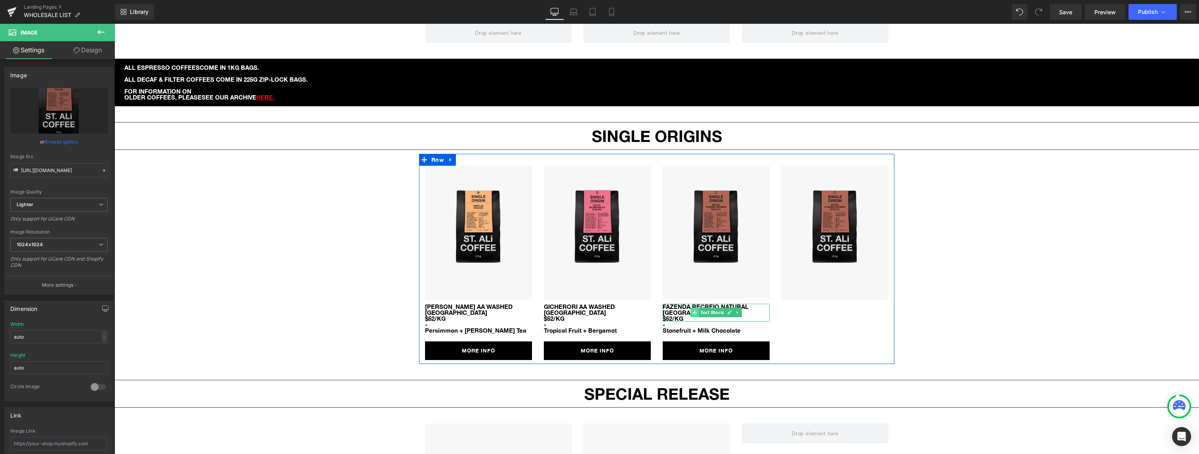
click at [693, 310] on icon at bounding box center [695, 312] width 4 height 4
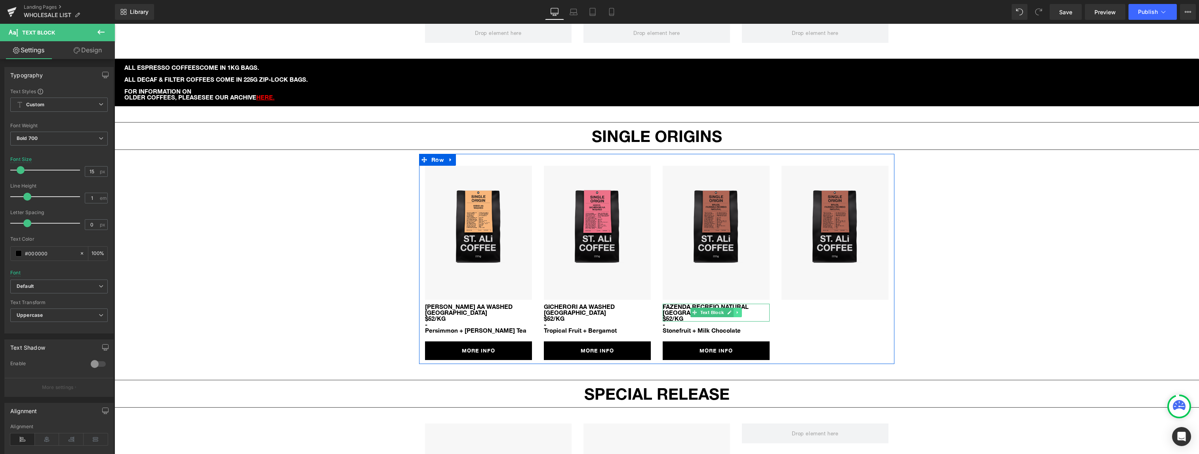
click at [739, 310] on icon at bounding box center [738, 312] width 4 height 5
click at [733, 310] on icon at bounding box center [733, 312] width 4 height 4
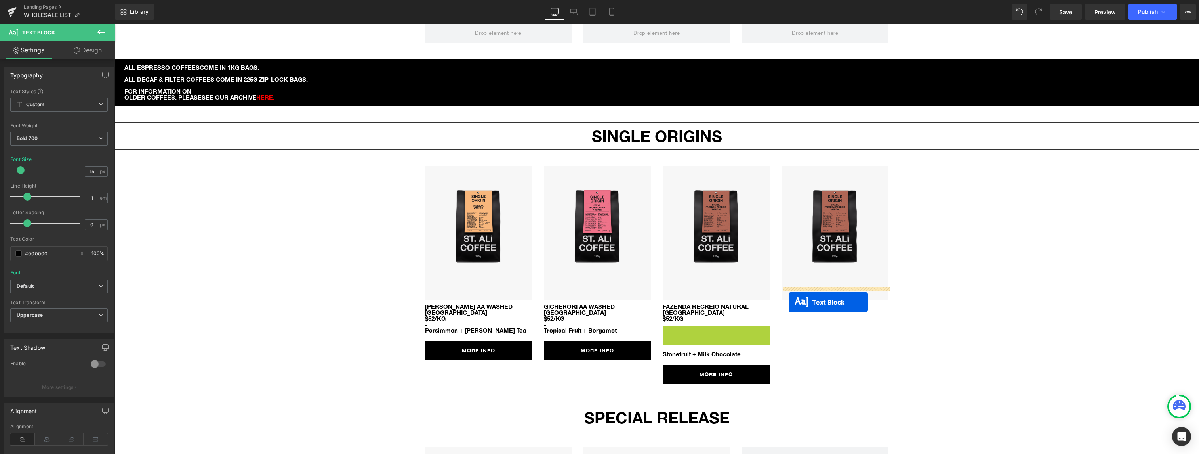
drag, startPoint x: 695, startPoint y: 323, endPoint x: 789, endPoint y: 302, distance: 95.7
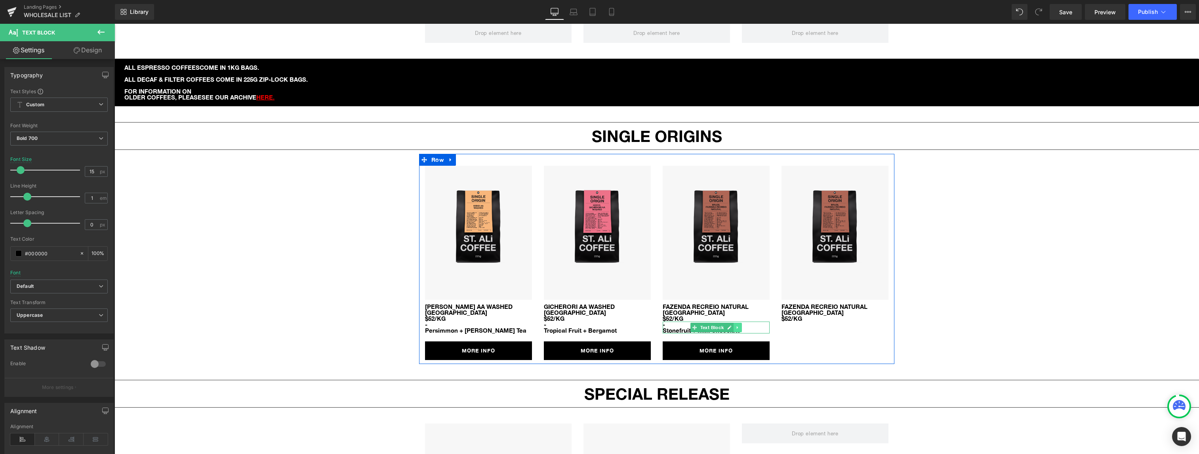
click at [739, 325] on icon at bounding box center [738, 327] width 4 height 5
click at [734, 325] on icon at bounding box center [733, 327] width 4 height 4
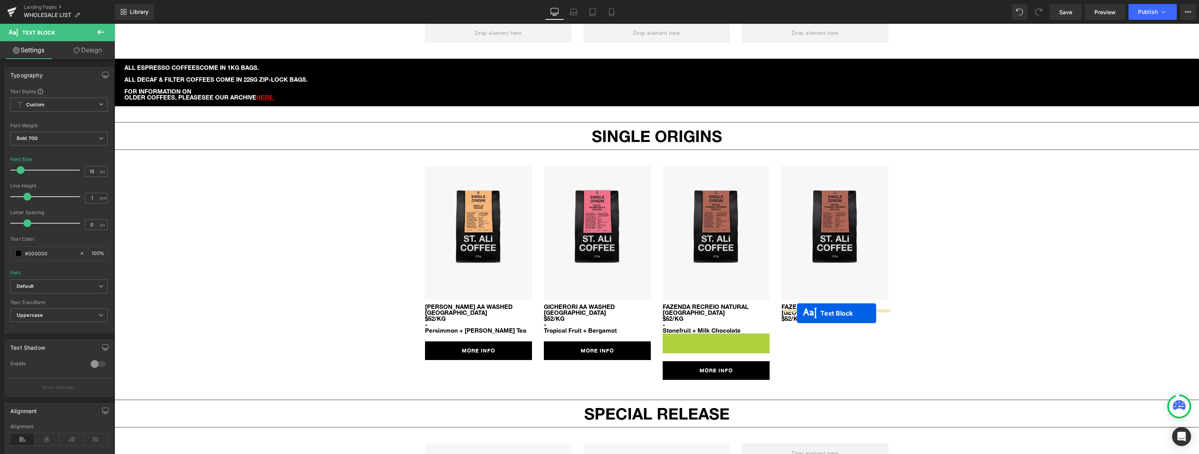
drag, startPoint x: 694, startPoint y: 326, endPoint x: 797, endPoint y: 313, distance: 104.2
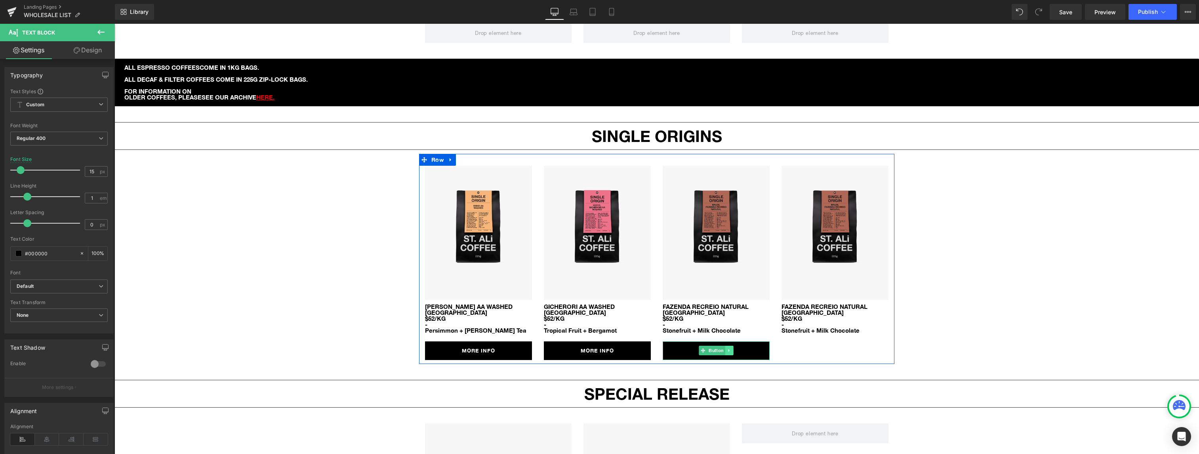
click at [731, 348] on icon at bounding box center [729, 350] width 4 height 5
click at [725, 348] on icon at bounding box center [725, 350] width 4 height 4
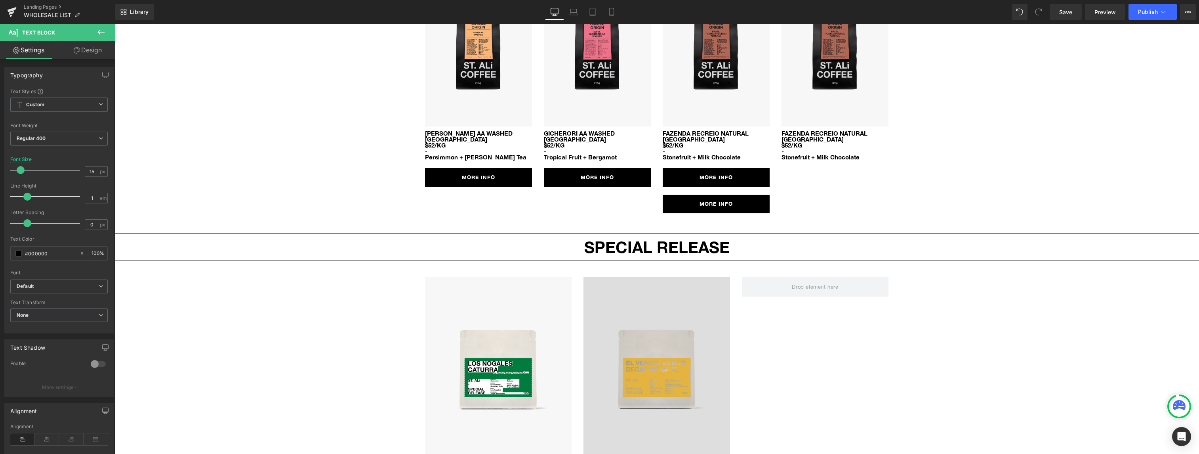
scroll to position [749, 0]
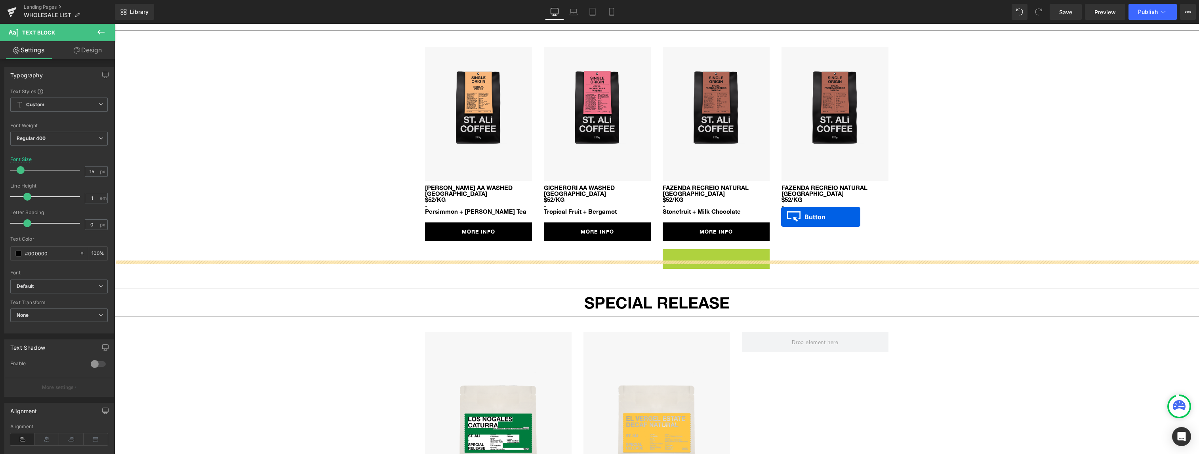
drag, startPoint x: 700, startPoint y: 244, endPoint x: 781, endPoint y: 217, distance: 85.3
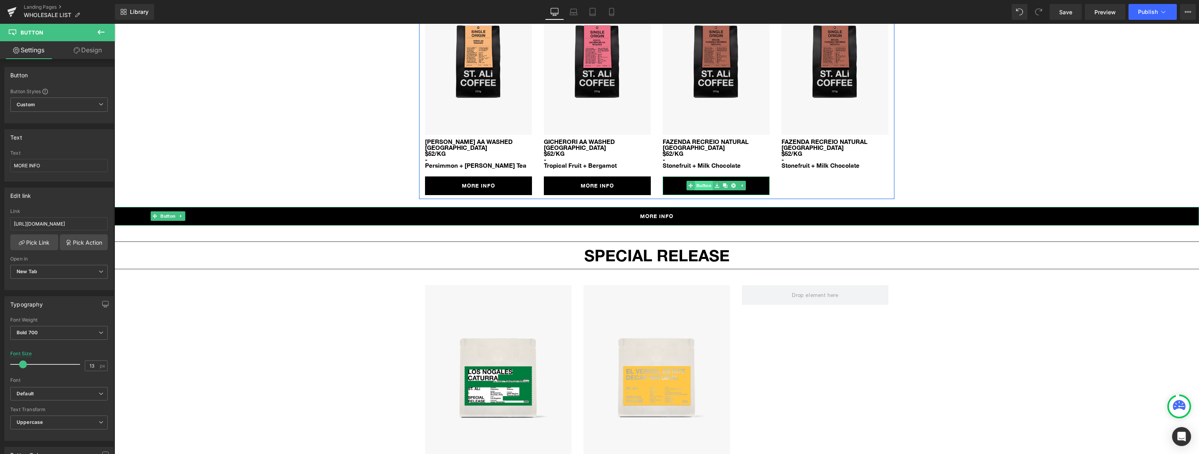
scroll to position [794, 0]
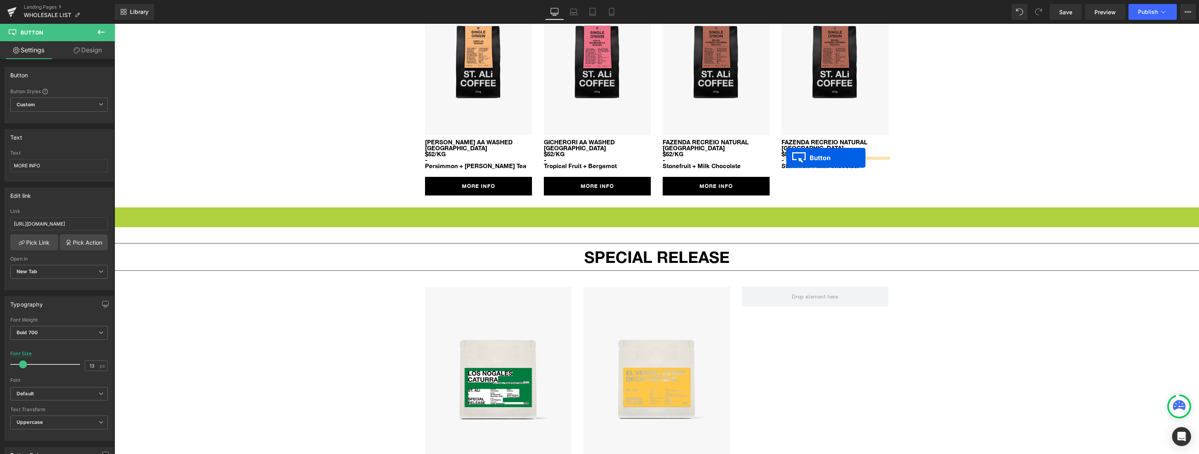
drag, startPoint x: 643, startPoint y: 204, endPoint x: 786, endPoint y: 157, distance: 151.1
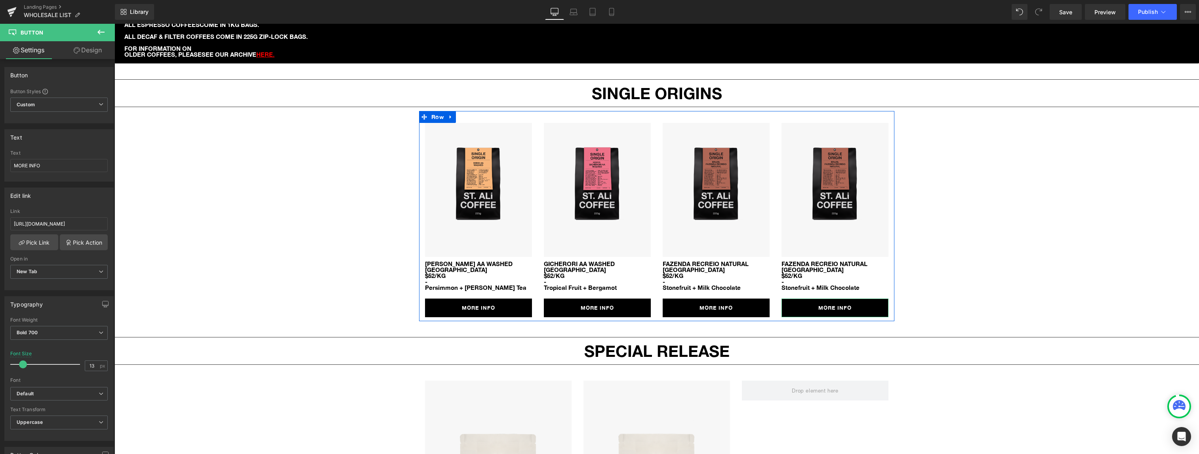
scroll to position [672, 0]
click at [675, 299] on link "MORE INFO" at bounding box center [716, 308] width 107 height 19
click at [674, 299] on link "MORE INFO" at bounding box center [716, 308] width 107 height 19
click at [76, 223] on input "https://stali.com.au/products/brazil-fazenda-recreio-natural" at bounding box center [58, 223] width 97 height 13
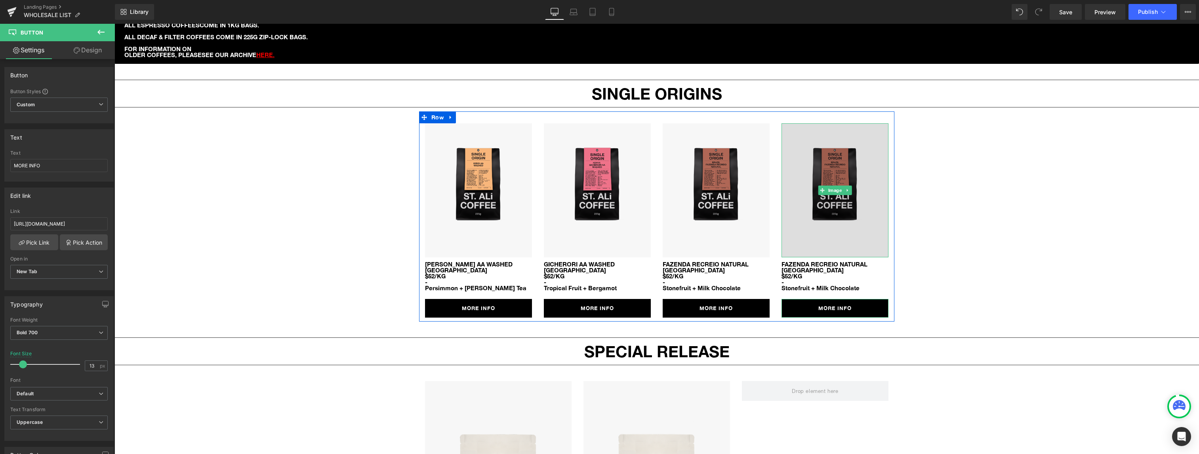
click at [843, 148] on img at bounding box center [835, 190] width 107 height 134
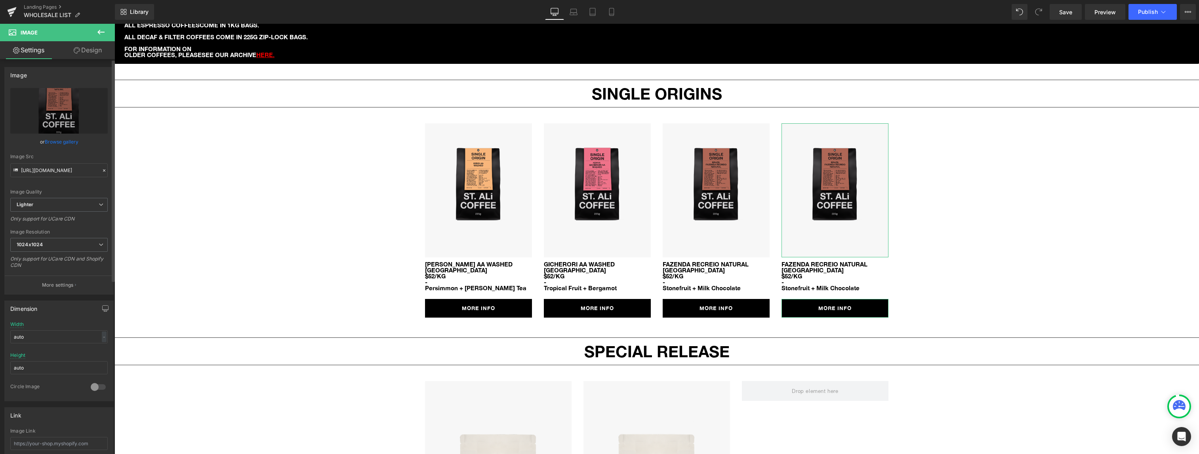
click at [62, 139] on link "Browse gallery" at bounding box center [62, 142] width 34 height 14
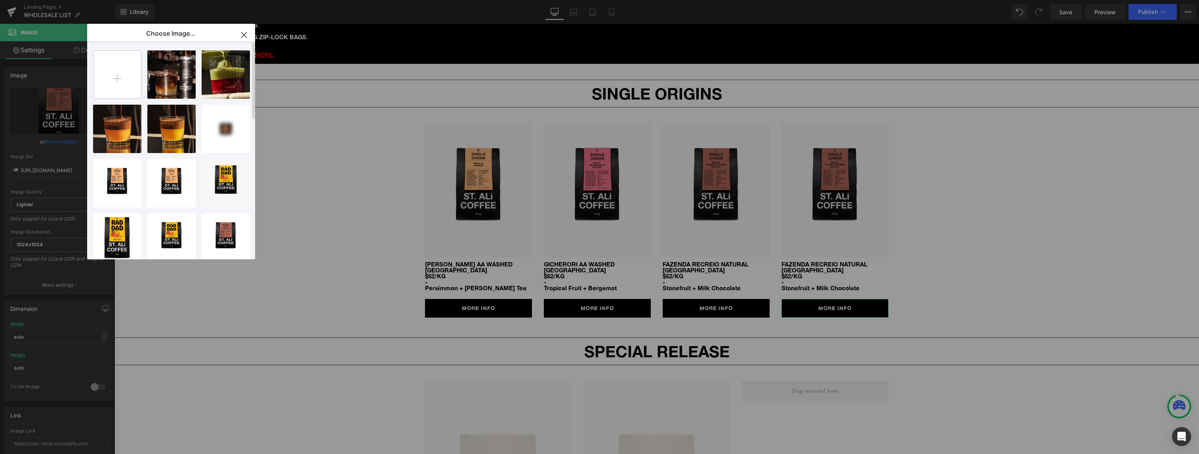
click at [116, 75] on input "file" at bounding box center [118, 75] width 48 height 48
type input "C:\fakepath\sa_so_mock_ab_kamavindi_estate_washed.png"
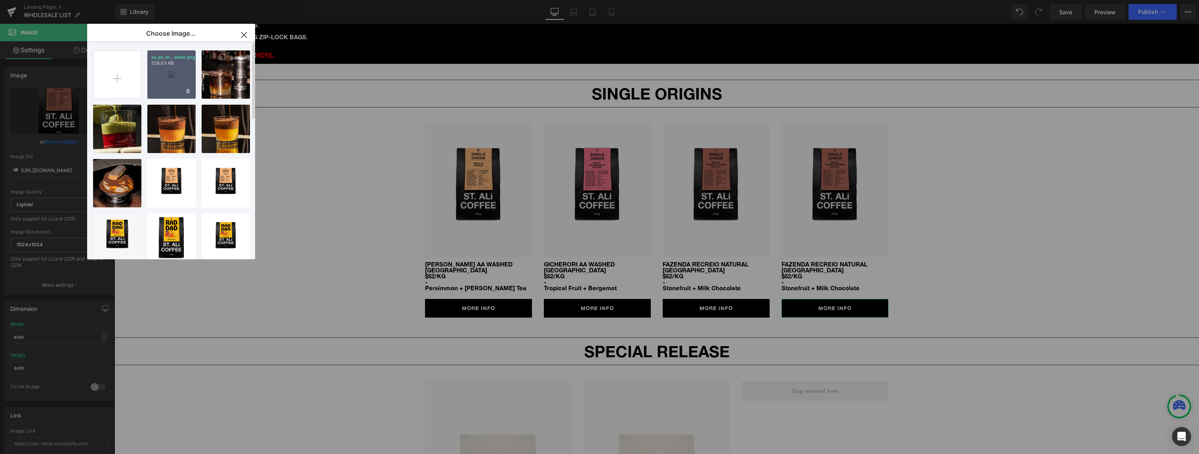
click at [174, 71] on div "sa_so_m...shed.png 529.03 KB" at bounding box center [171, 74] width 48 height 48
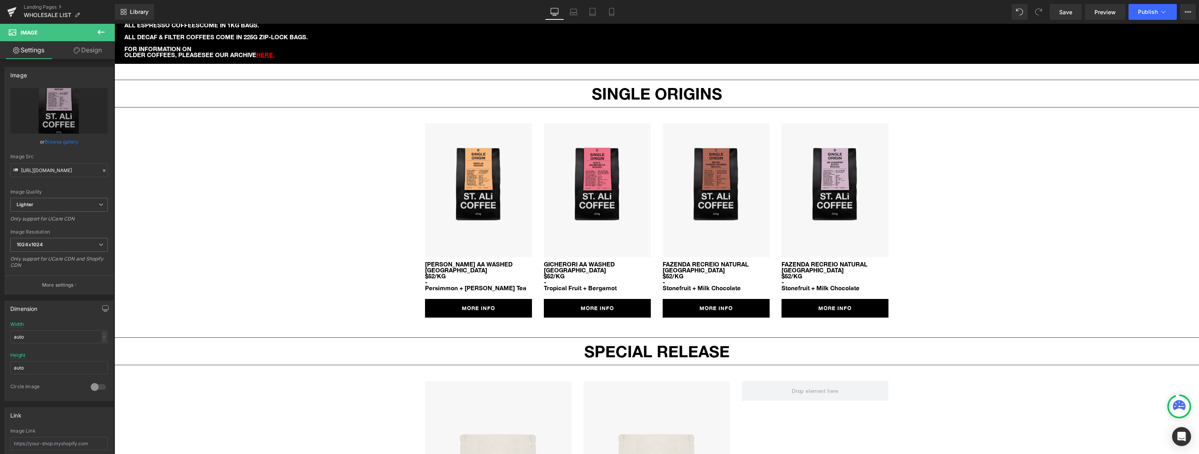
click at [797, 261] on p "FAZENDA RECREIO NATURAL" at bounding box center [835, 264] width 107 height 6
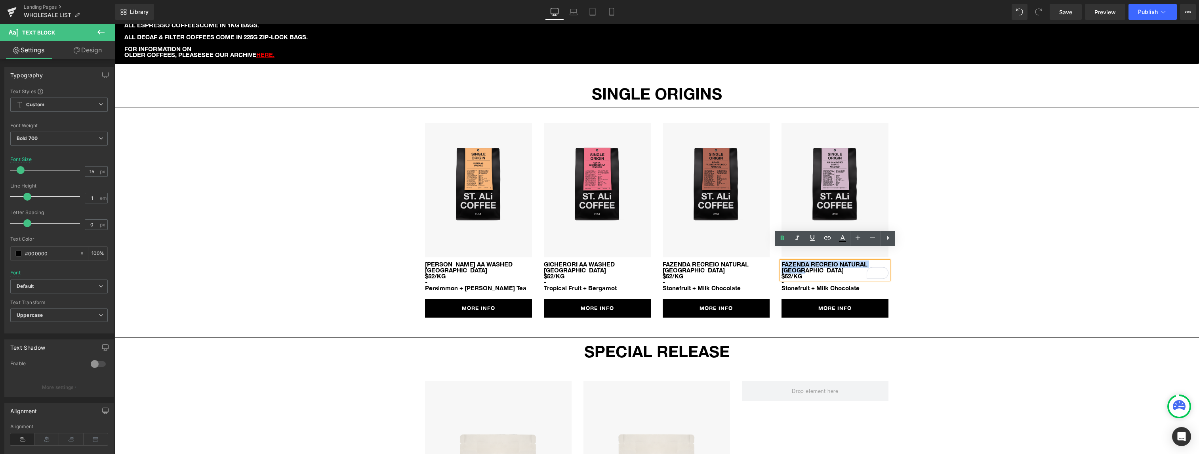
drag, startPoint x: 805, startPoint y: 259, endPoint x: 777, endPoint y: 251, distance: 29.6
click at [777, 251] on div "Image FAZENDA RECREIO NATURAL BRAZIL $52/KG Text Block - Stonefruit + Milk Choc…" at bounding box center [835, 220] width 119 height 194
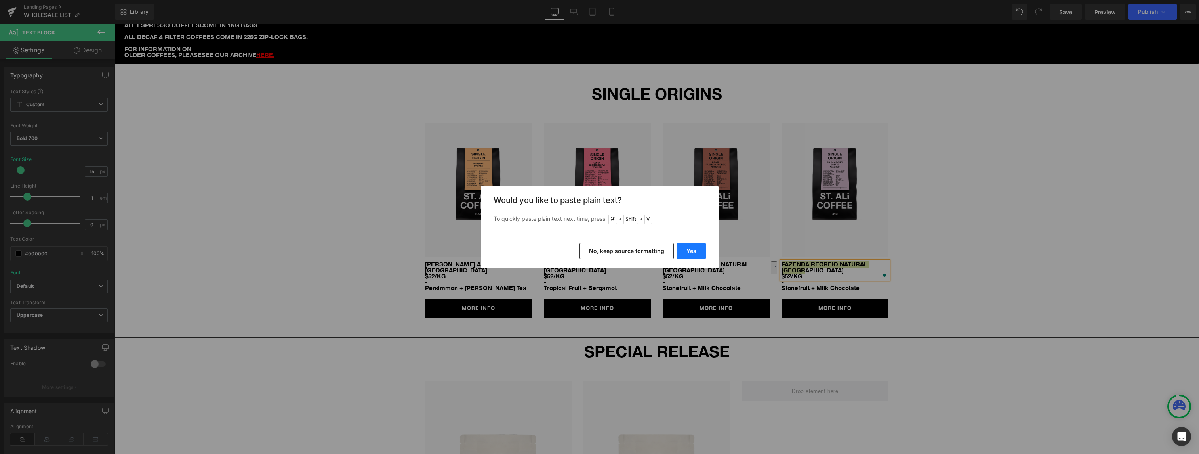
click at [689, 254] on button "Yes" at bounding box center [691, 251] width 29 height 16
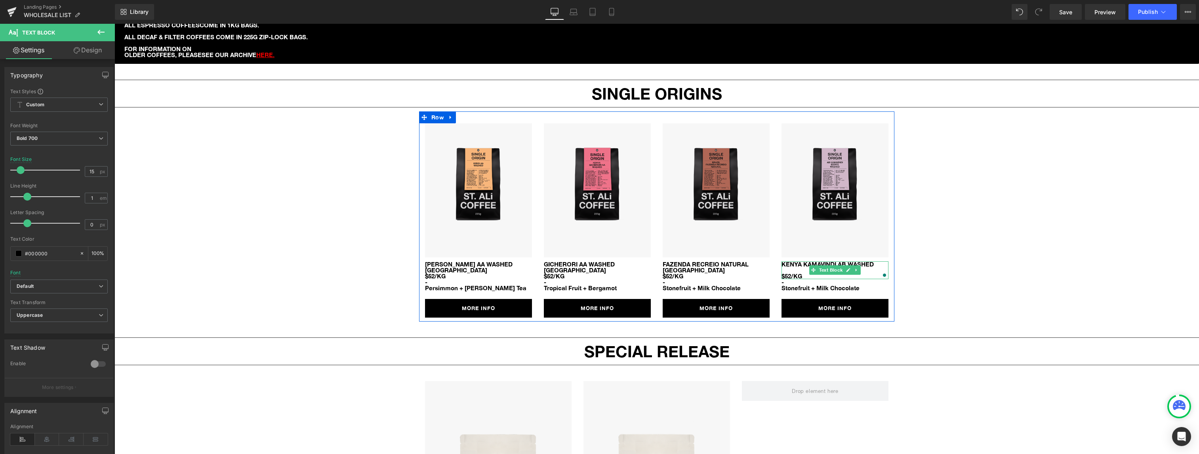
click at [791, 261] on p "Kenya Kamavindi AB Washed" at bounding box center [835, 264] width 107 height 6
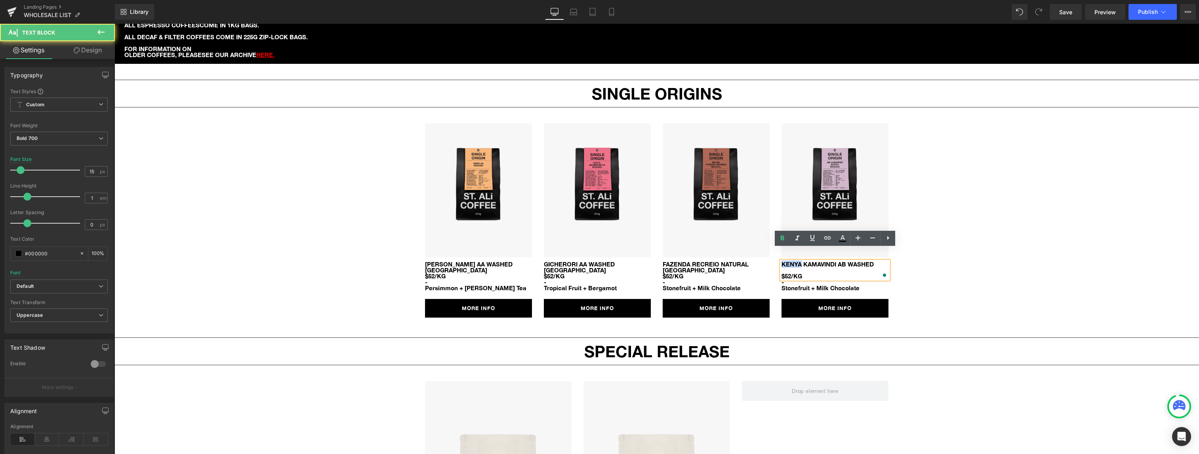
click at [791, 261] on p "Kenya Kamavindi AB Washed" at bounding box center [835, 264] width 107 height 6
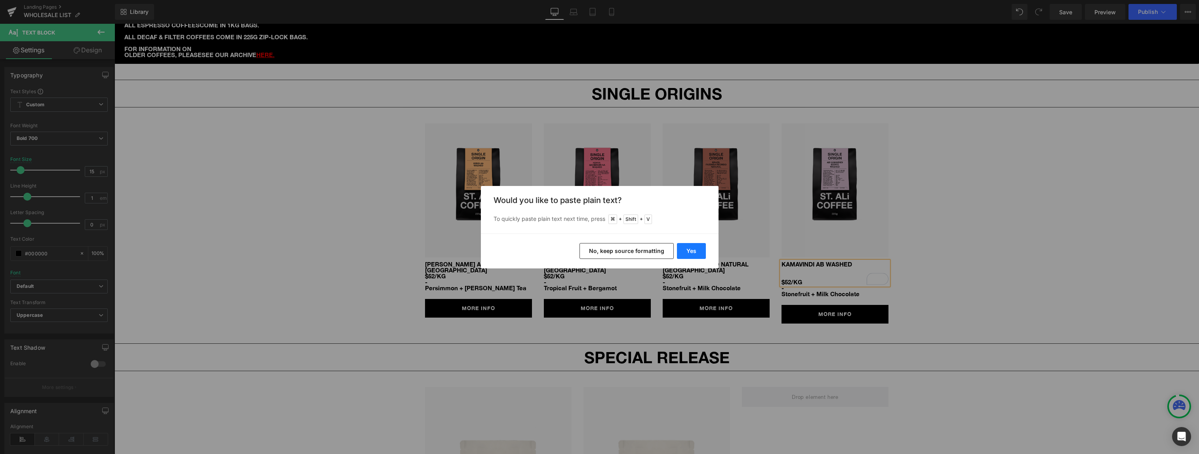
click at [694, 254] on button "Yes" at bounding box center [691, 251] width 29 height 16
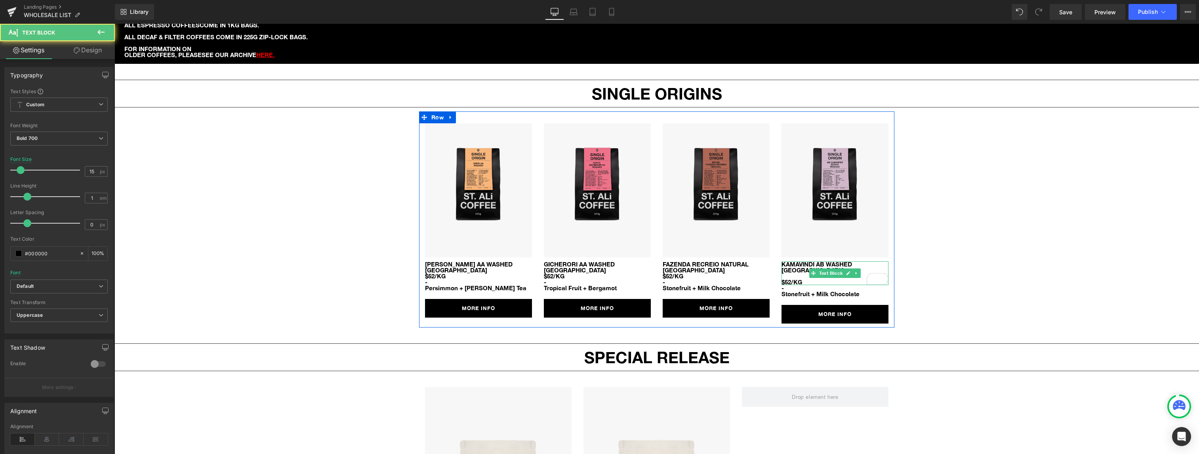
click at [784, 273] on p "To enrich screen reader interactions, please activate Accessibility in Grammarl…" at bounding box center [835, 276] width 107 height 6
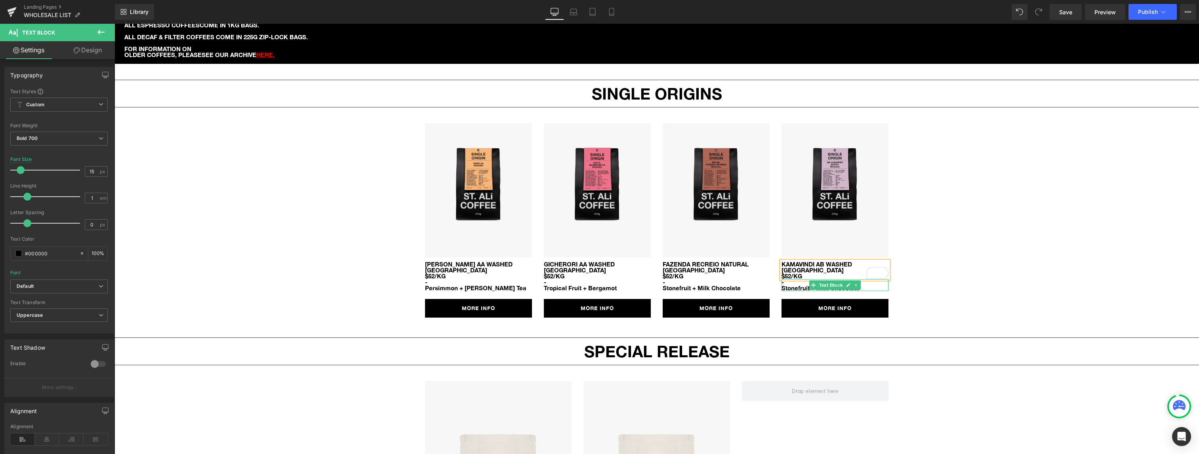
click at [795, 284] on font "Stonefruit + Milk Chocolate" at bounding box center [821, 287] width 78 height 7
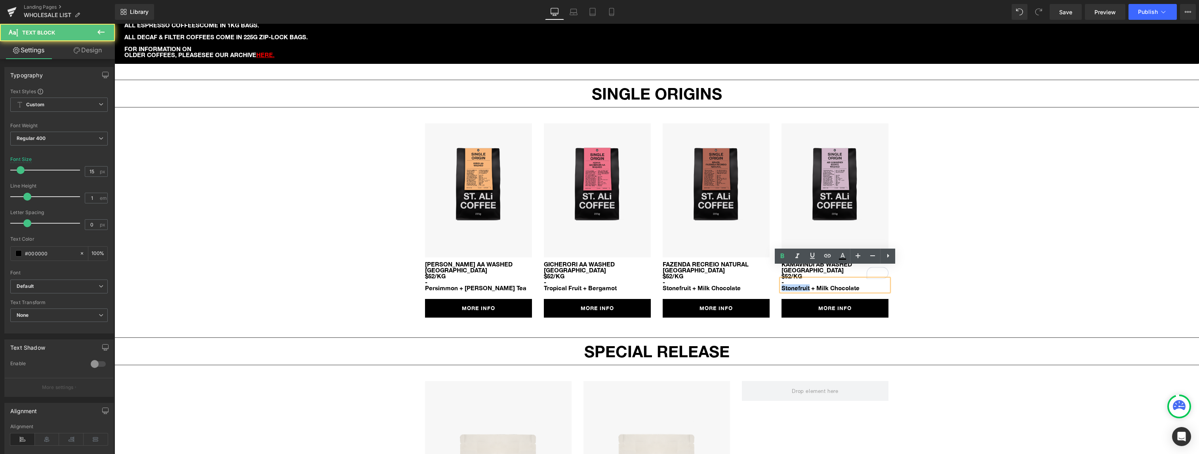
click at [795, 284] on font "Stonefruit + Milk Chocolate" at bounding box center [821, 287] width 78 height 7
click at [827, 284] on font "Blackberries + Milk Chocolate" at bounding box center [825, 287] width 87 height 7
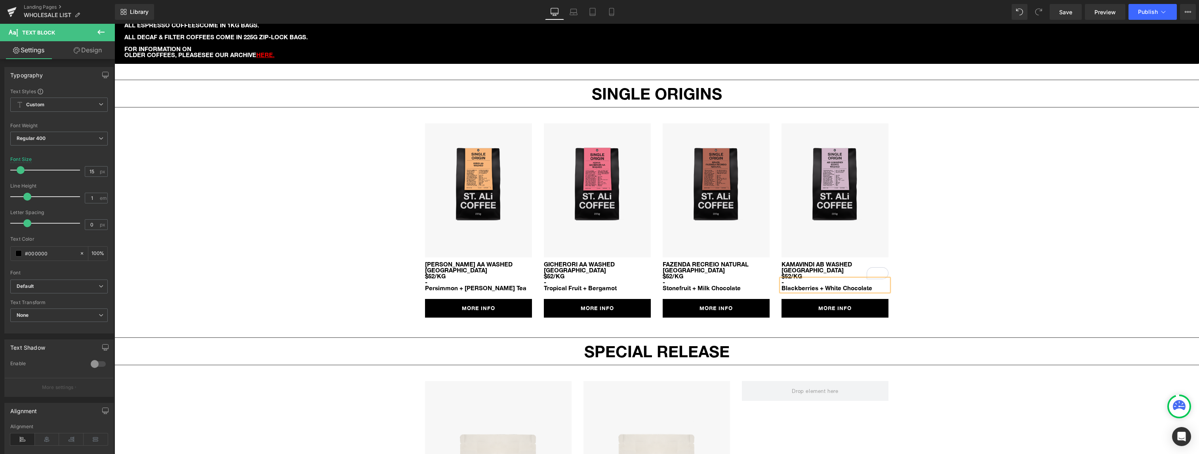
click at [861, 284] on font "Blackberries + White Chocolate" at bounding box center [827, 287] width 91 height 7
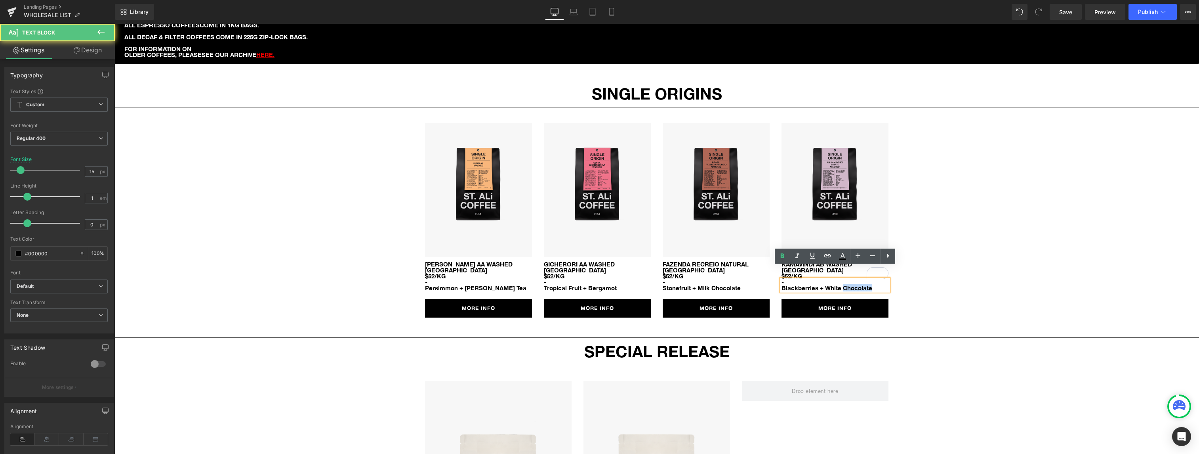
click at [861, 284] on font "Blackberries + White Chocolate" at bounding box center [827, 287] width 91 height 7
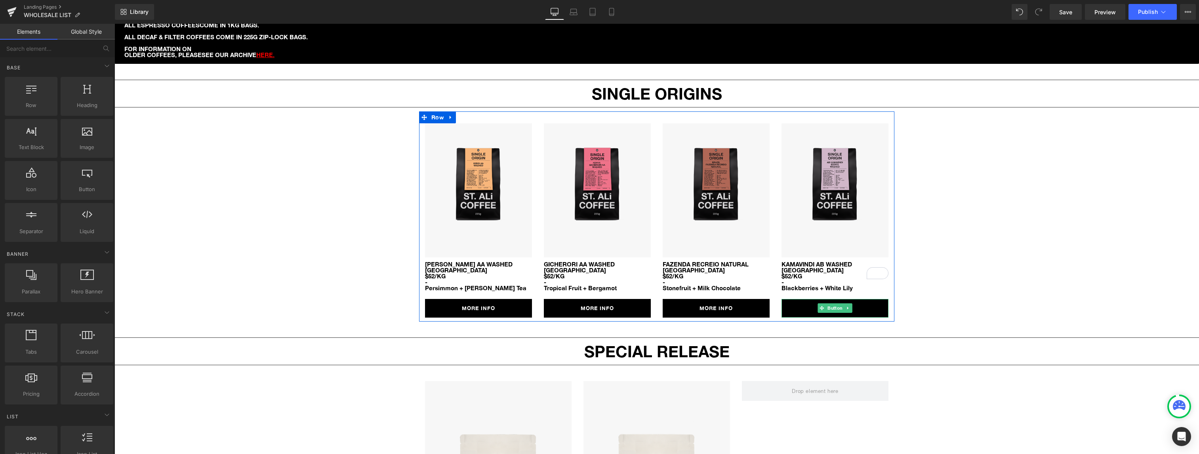
click at [797, 299] on link "MORE INFO" at bounding box center [835, 308] width 107 height 19
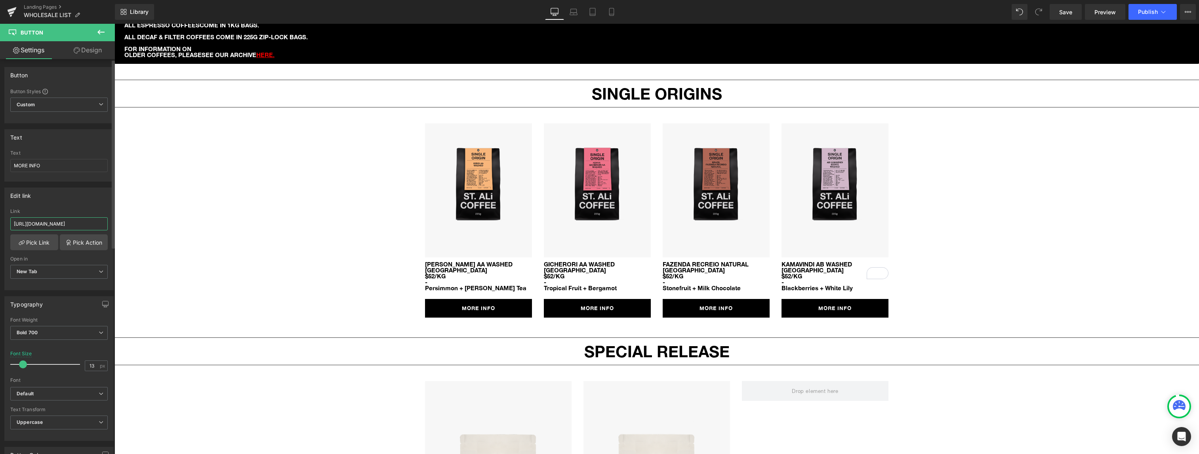
click at [42, 225] on input "https://stali.com.au/products/brazil-fazenda-recreio-natural" at bounding box center [58, 223] width 97 height 13
paste input "kenya-kamavindi-ab-washed"
type input "https://stali.com.au/products/kenya-kamavindi-ab-washed"
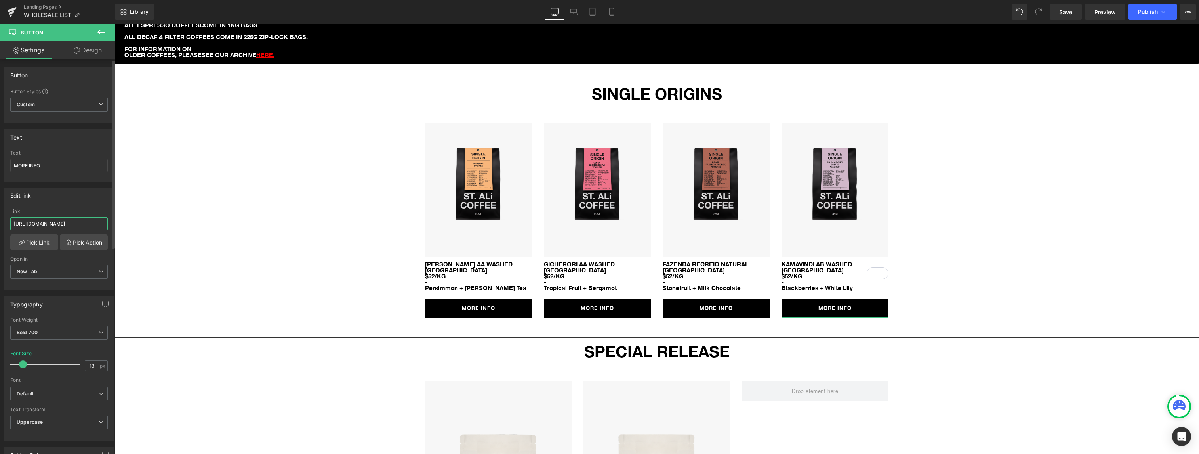
scroll to position [0, 45]
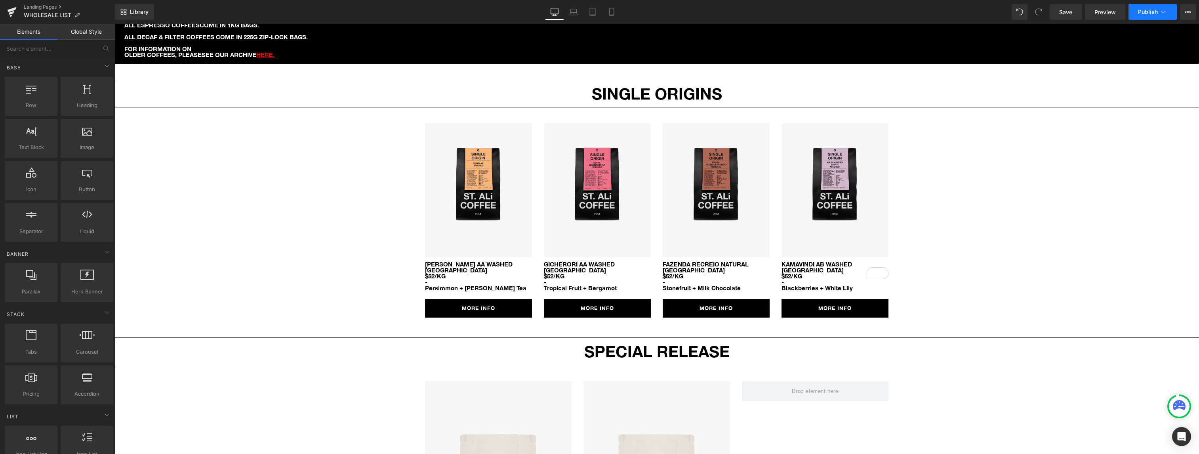
click at [1146, 16] on button "Publish" at bounding box center [1153, 12] width 48 height 16
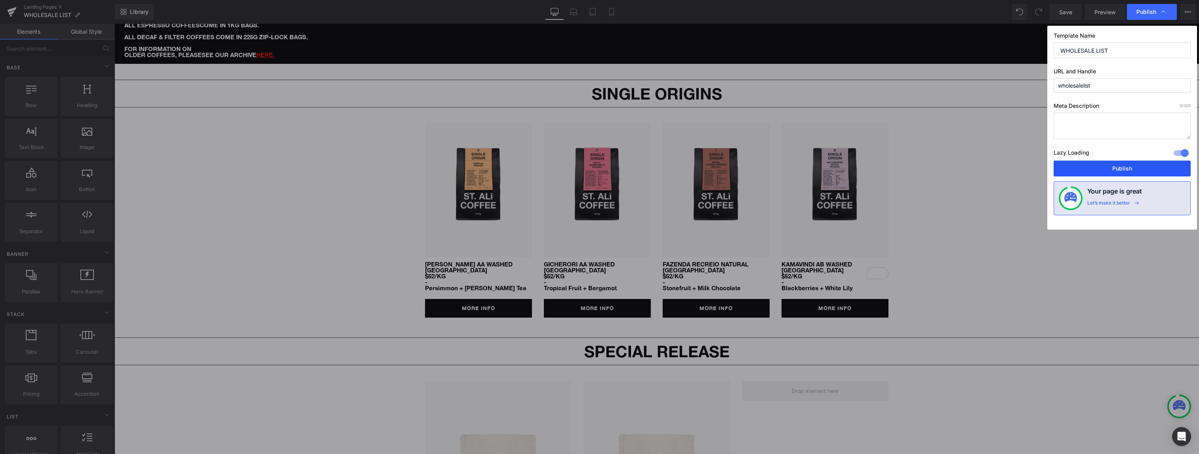
click at [1137, 164] on button "Publish" at bounding box center [1122, 168] width 137 height 16
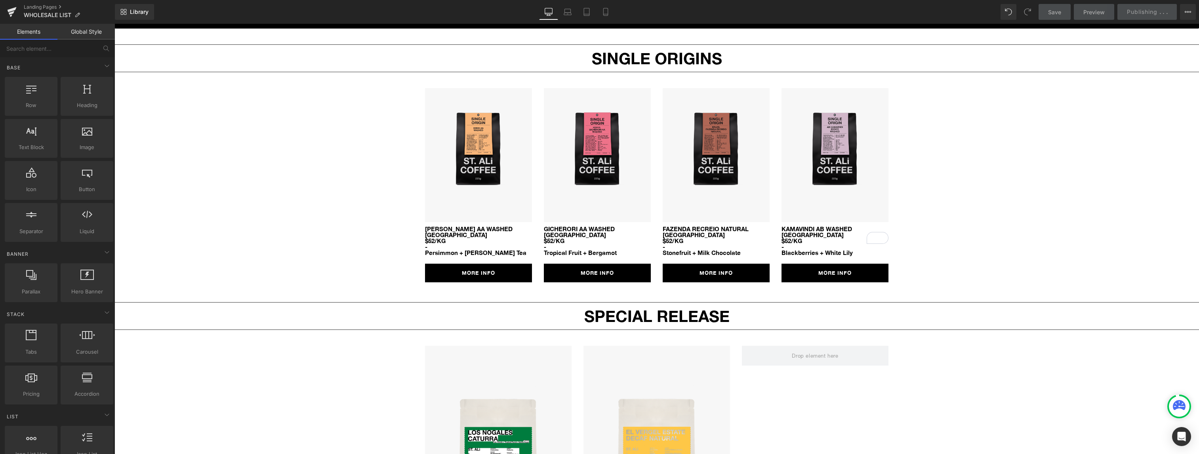
scroll to position [630, 0]
